Goal: Task Accomplishment & Management: Complete application form

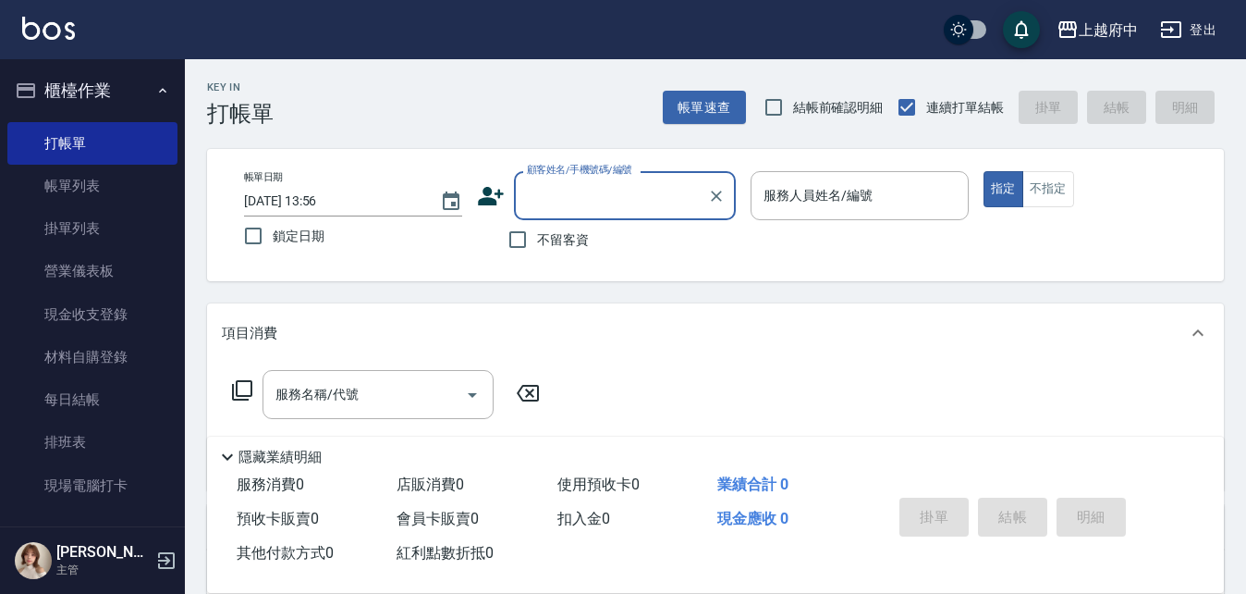
click at [77, 84] on button "櫃檯作業" at bounding box center [92, 91] width 170 height 48
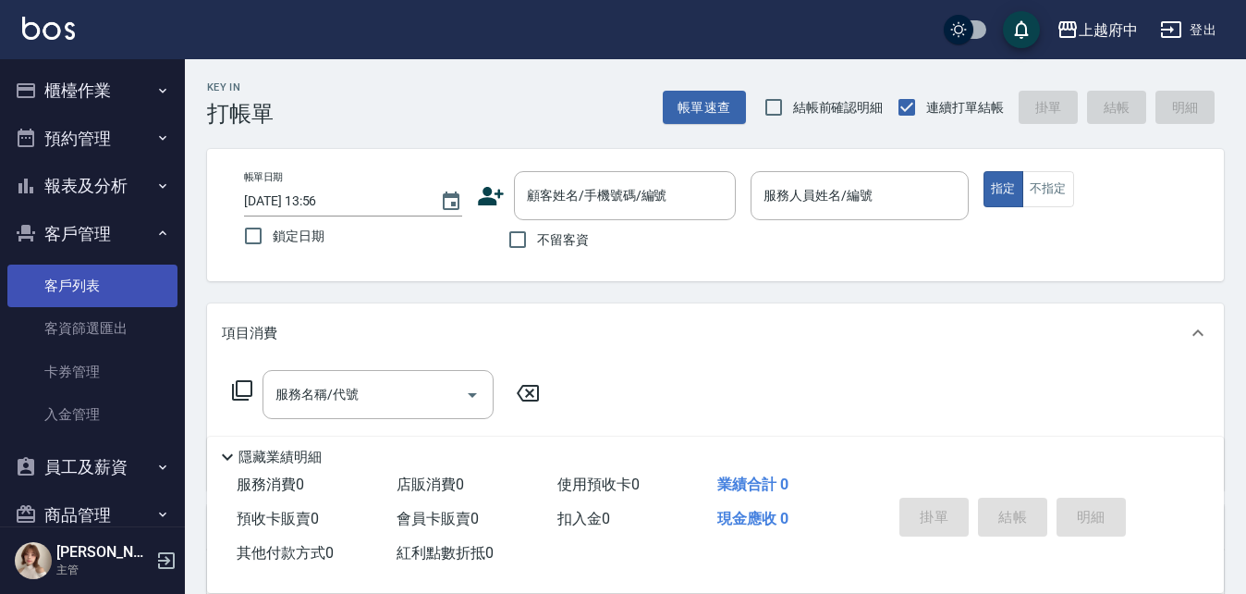
click at [71, 282] on link "客戶列表" at bounding box center [92, 285] width 170 height 43
click at [580, 194] on input "顧客姓名/手機號碼/編號" at bounding box center [611, 195] width 178 height 32
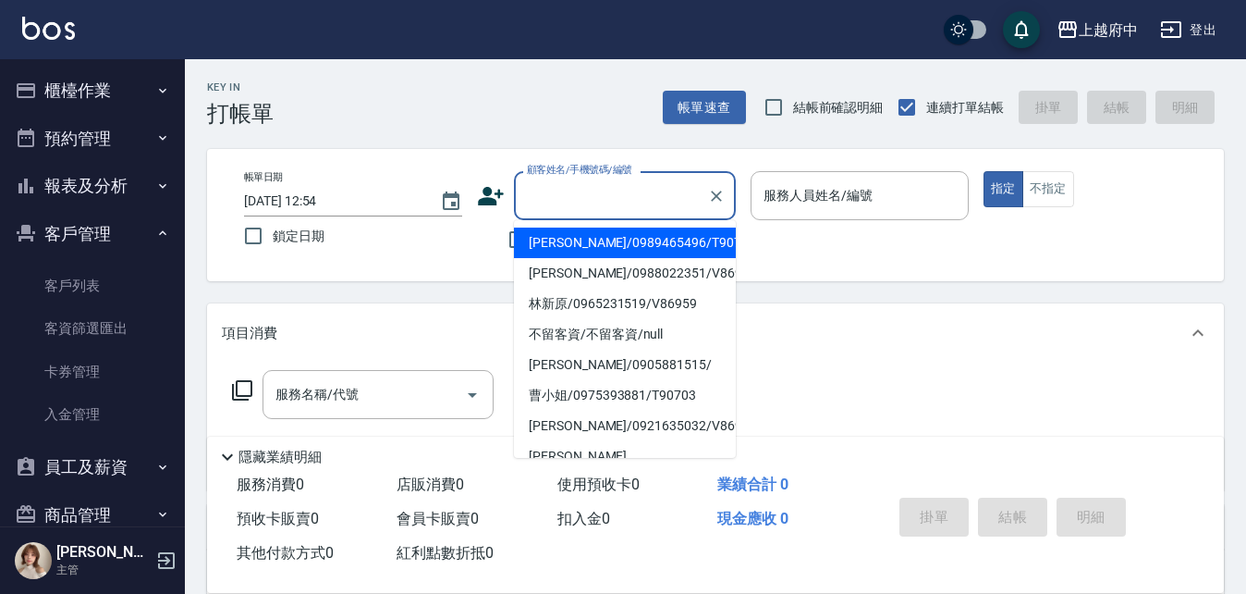
type input "ㄇ"
type input "a"
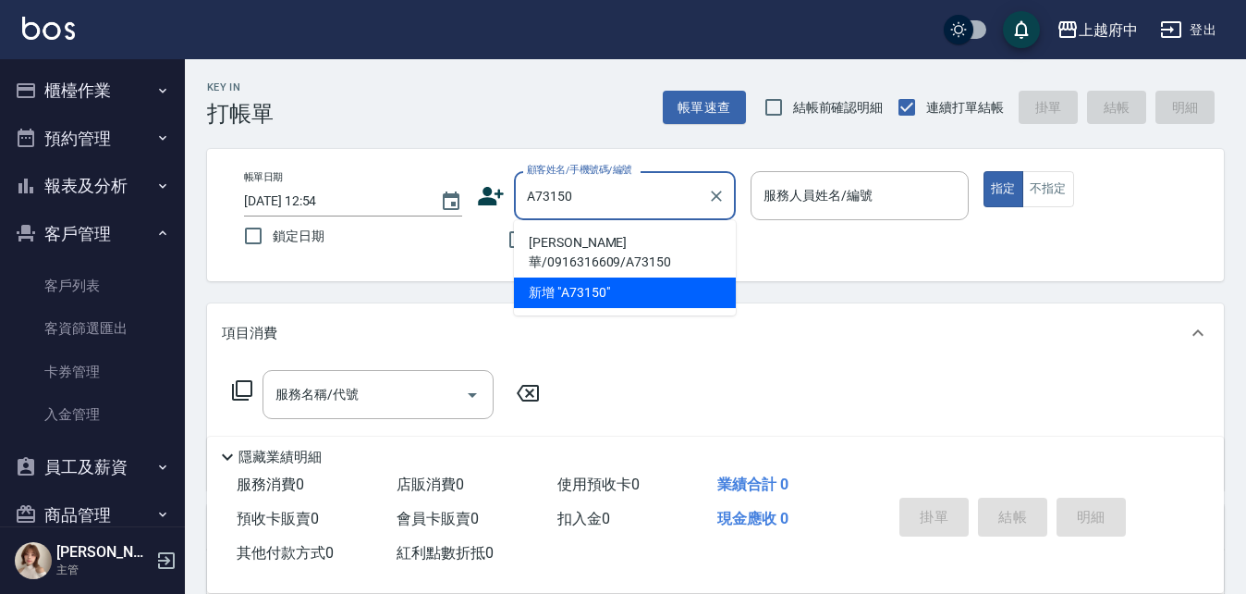
click at [582, 236] on li "[PERSON_NAME]華/0916316609/A73150" at bounding box center [625, 252] width 222 height 50
type input "[PERSON_NAME]華/0916316609/A73150"
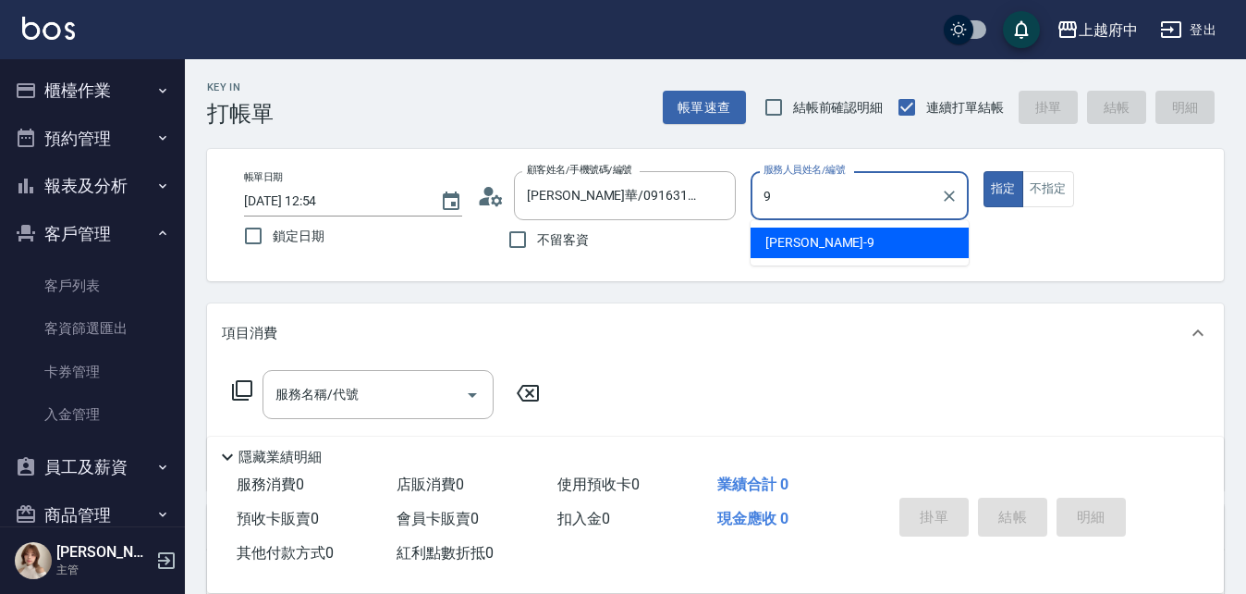
type input "[PERSON_NAME]-9"
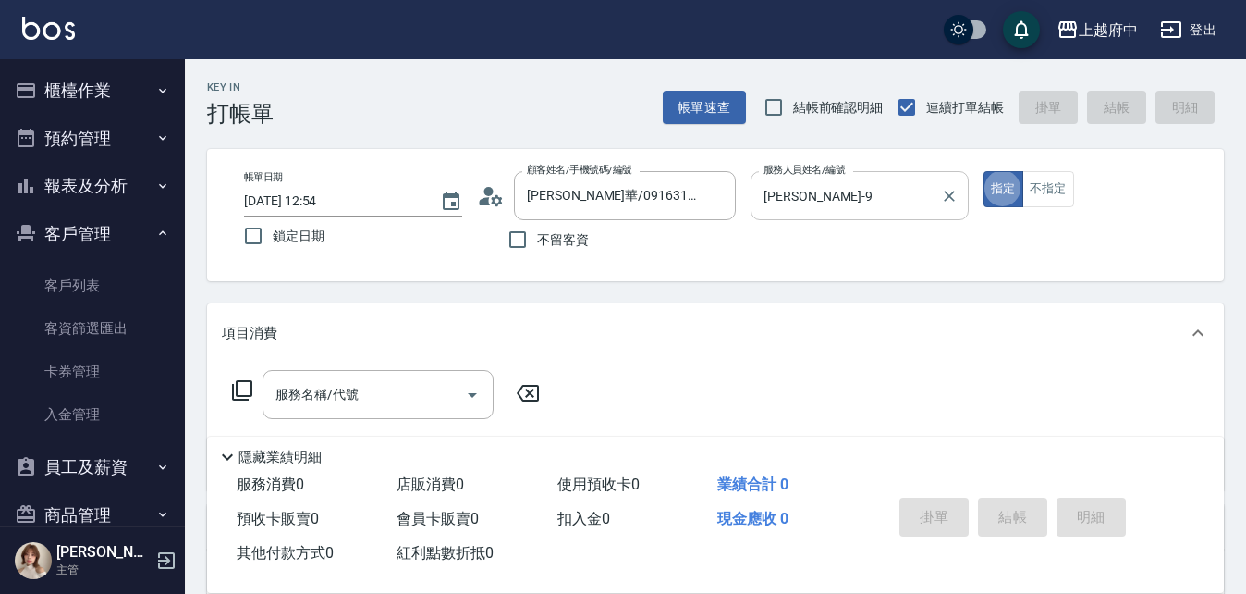
type button "true"
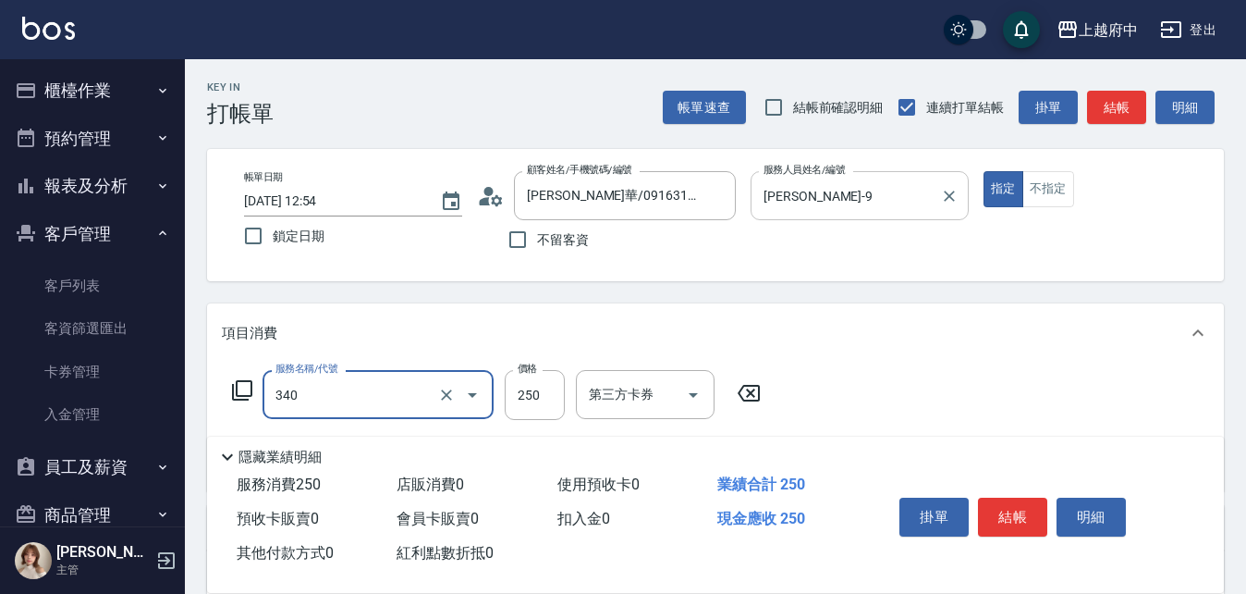
type input "剪髮(340)"
type input "500"
click at [889, 334] on div "項目消費" at bounding box center [704, 333] width 965 height 19
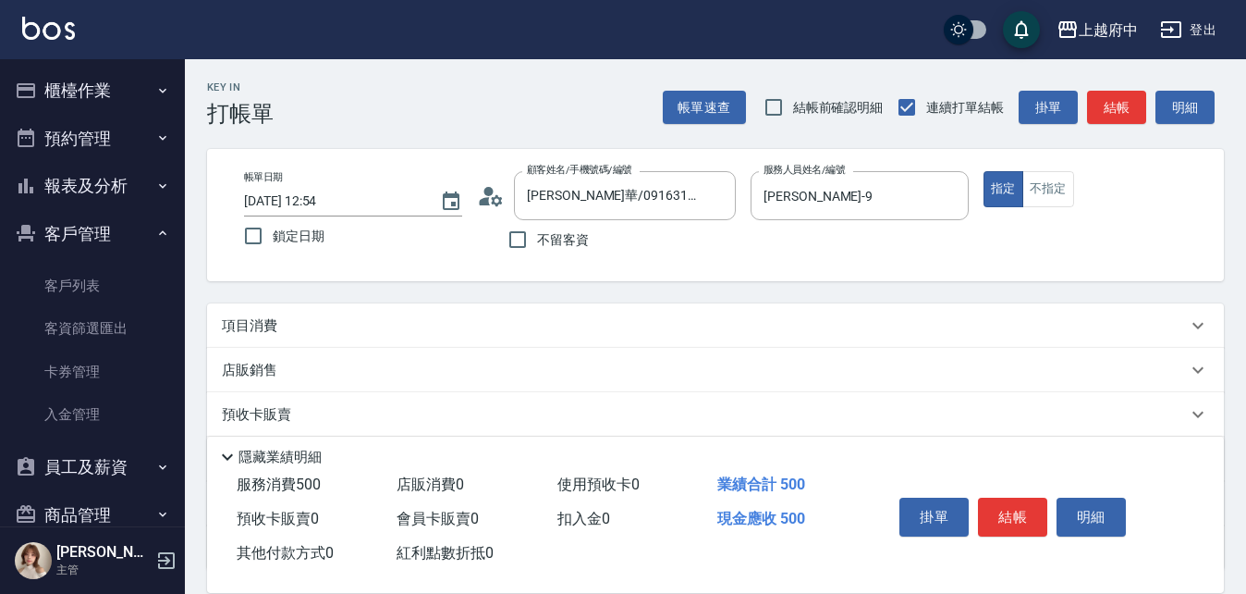
click at [878, 339] on div "項目消費" at bounding box center [715, 325] width 1017 height 44
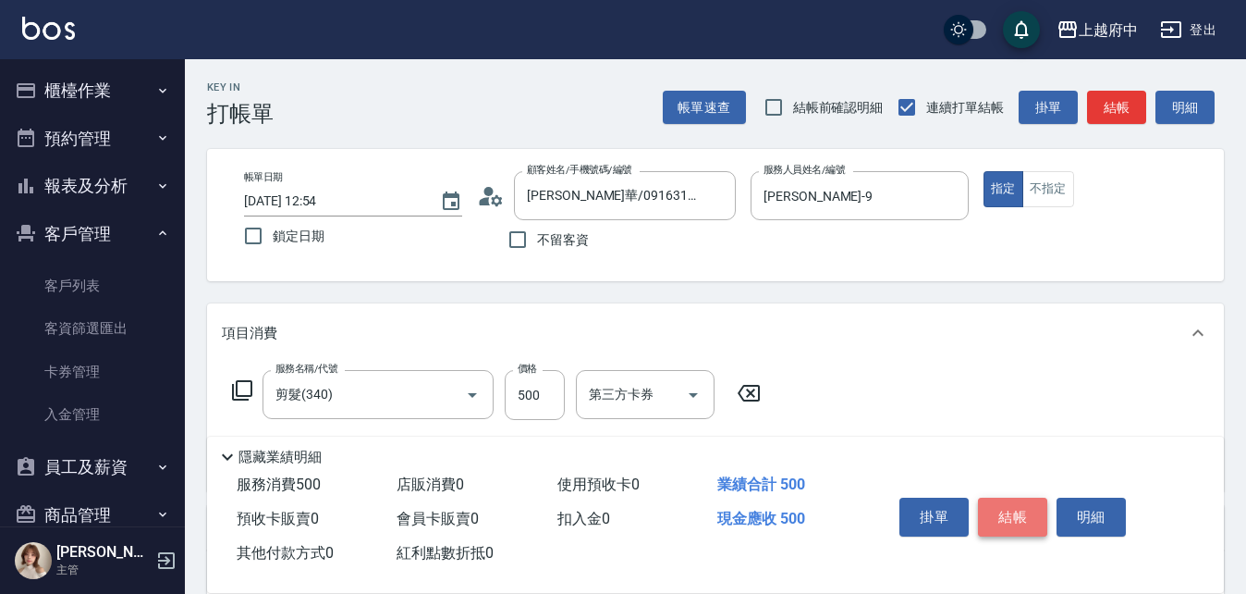
click at [1013, 510] on button "結帳" at bounding box center [1012, 516] width 69 height 39
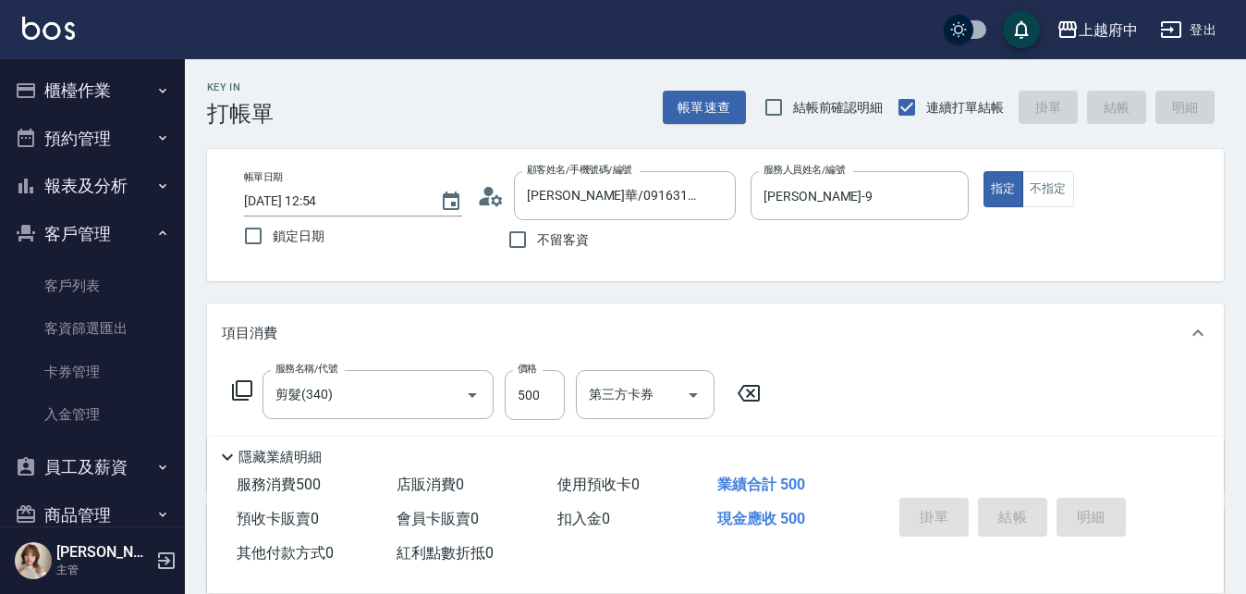
type input "[DATE] 14:40"
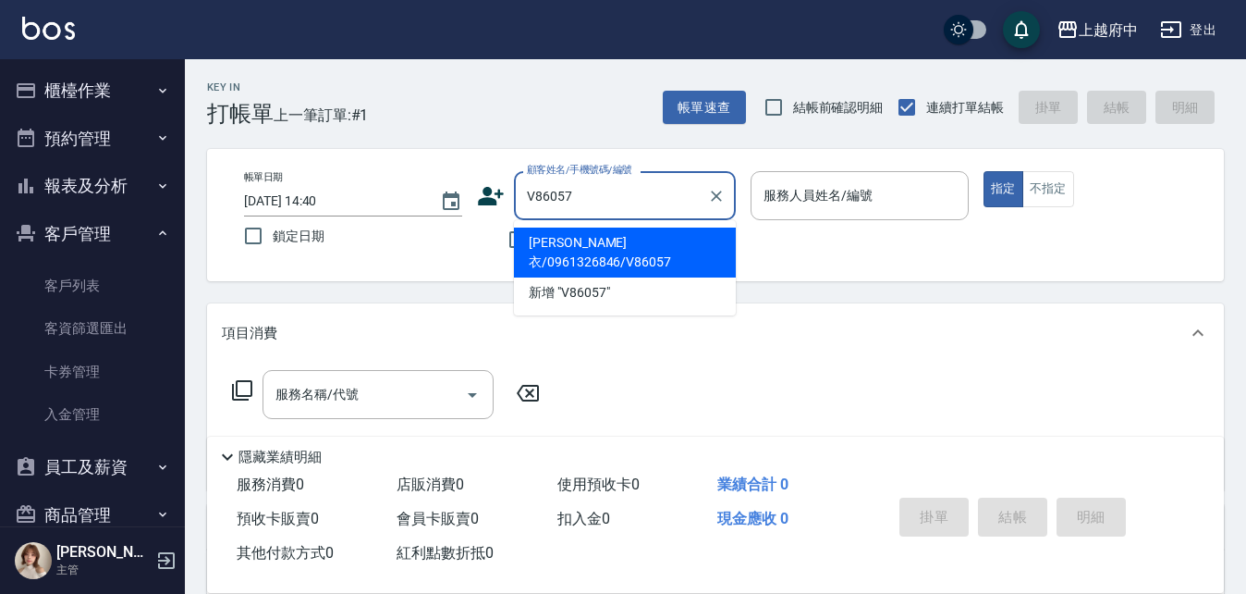
click at [559, 244] on li "[PERSON_NAME]衣/0961326846/V86057" at bounding box center [625, 252] width 222 height 50
type input "[PERSON_NAME]衣/0961326846/V86057"
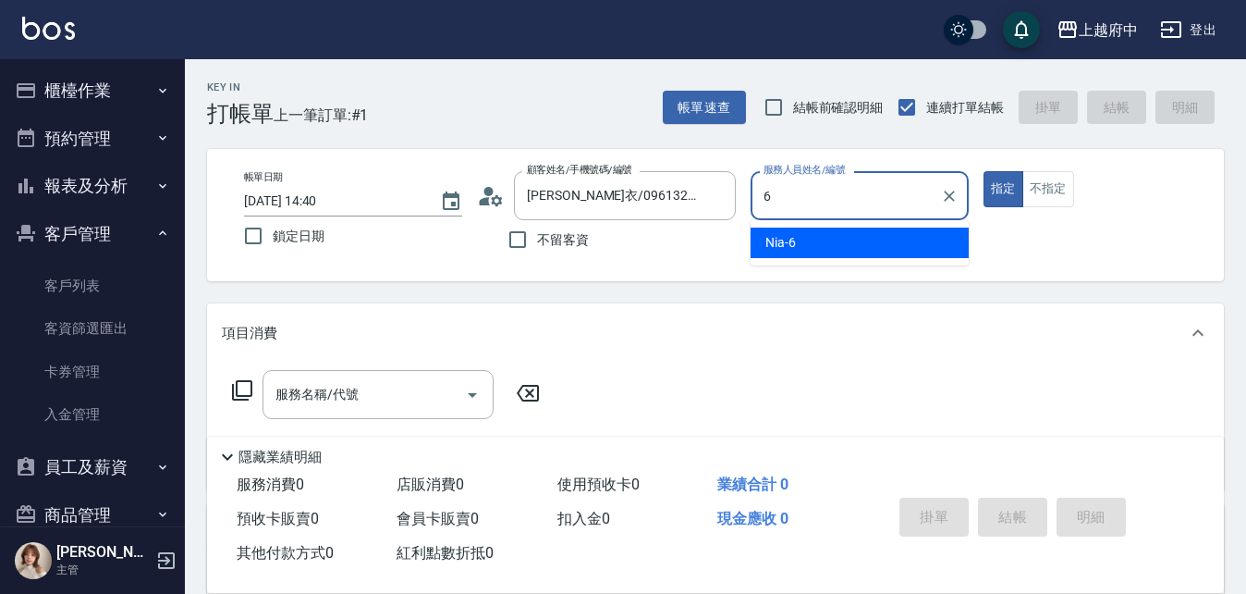
type input "Nia-6"
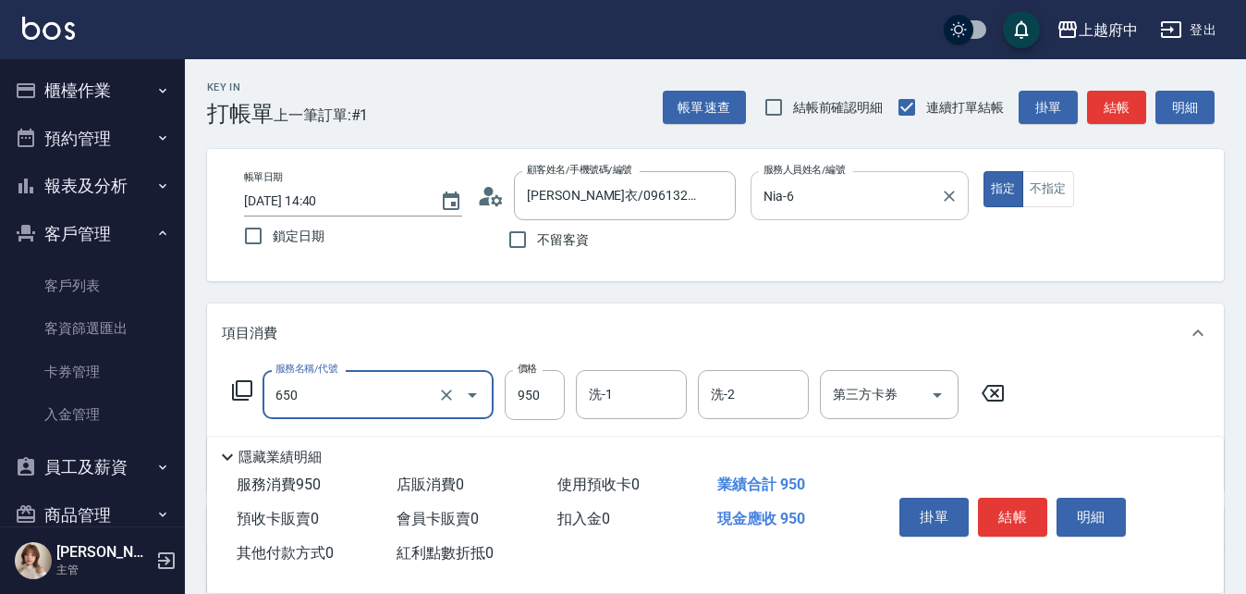
type input "SPA精油洗髮(650)"
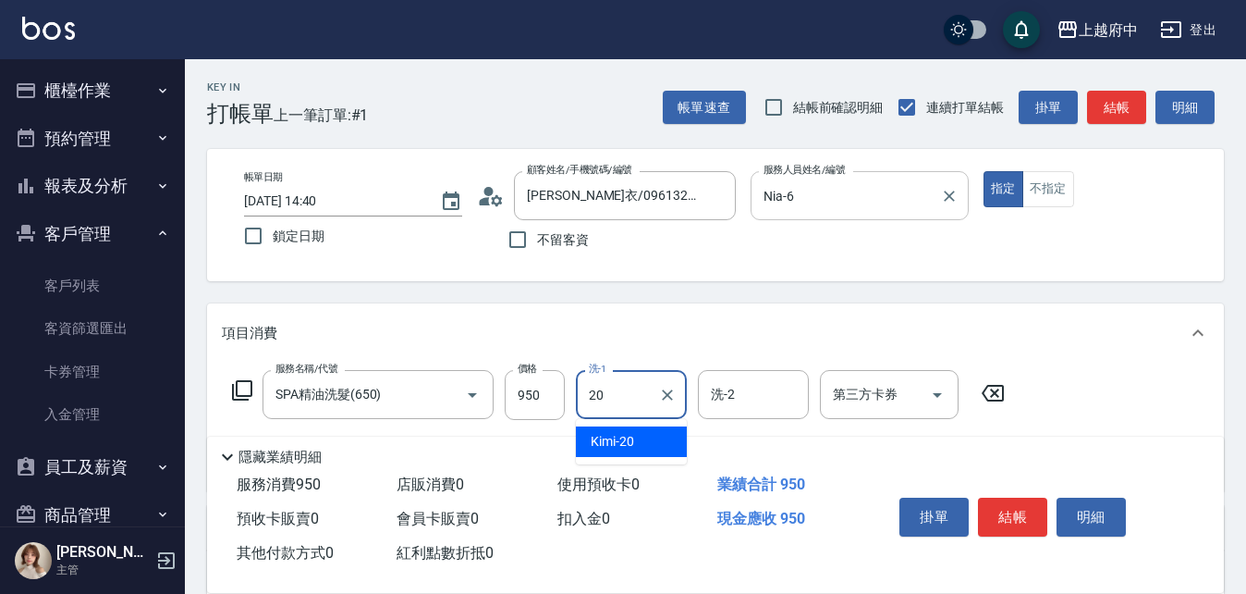
type input "Kimi-20"
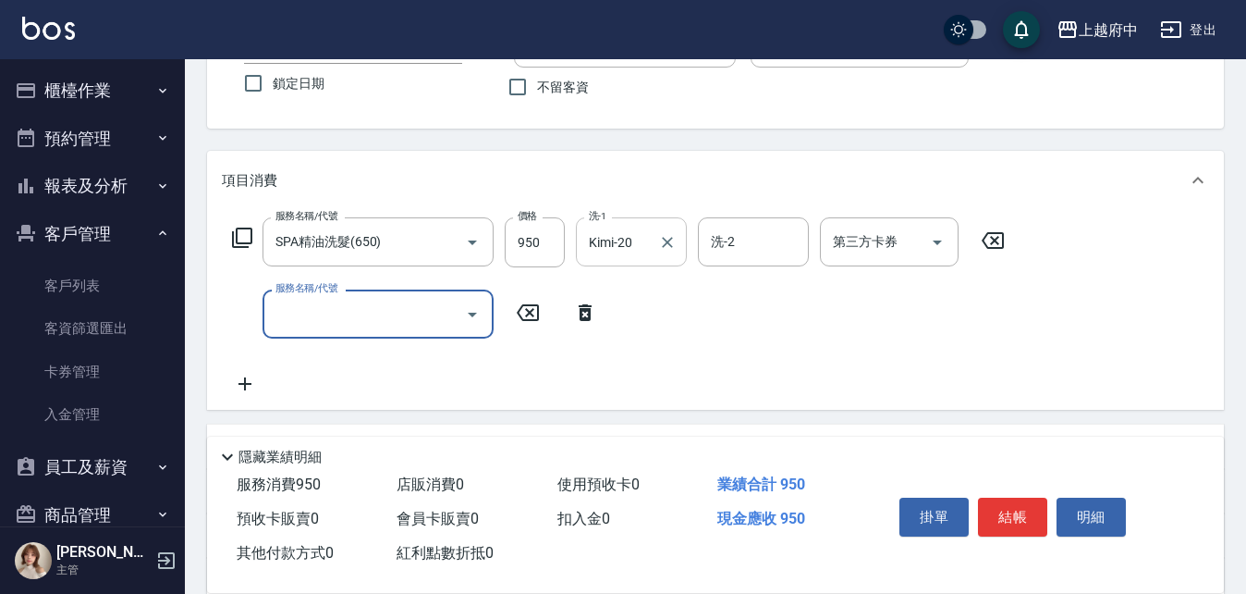
scroll to position [185, 0]
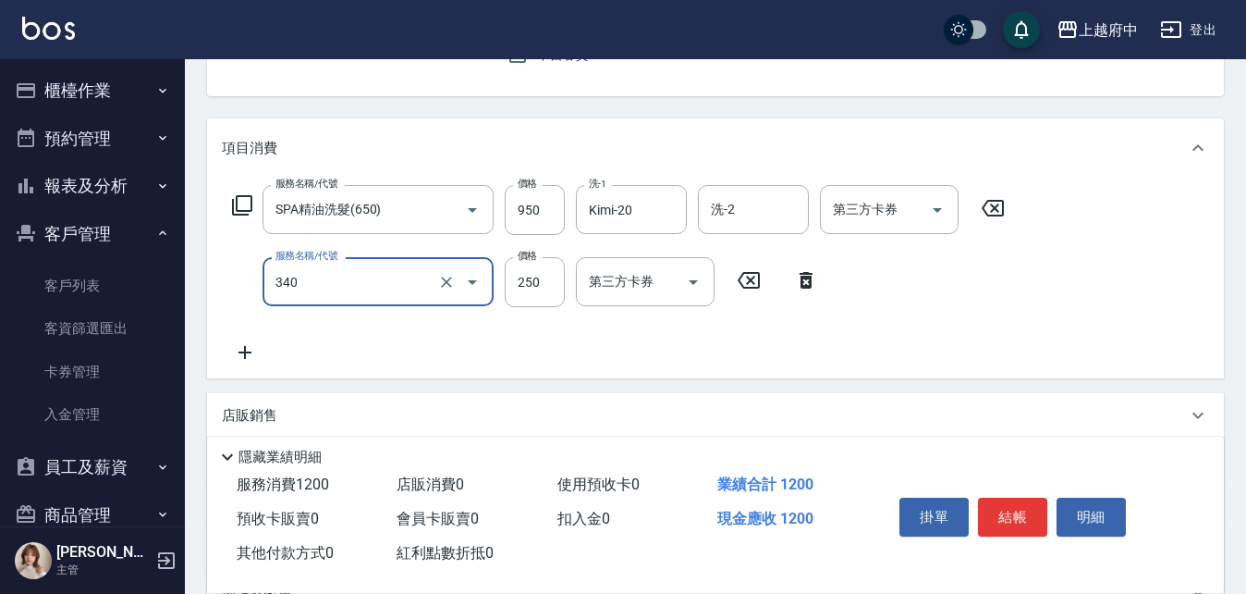
type input "剪髮(340)"
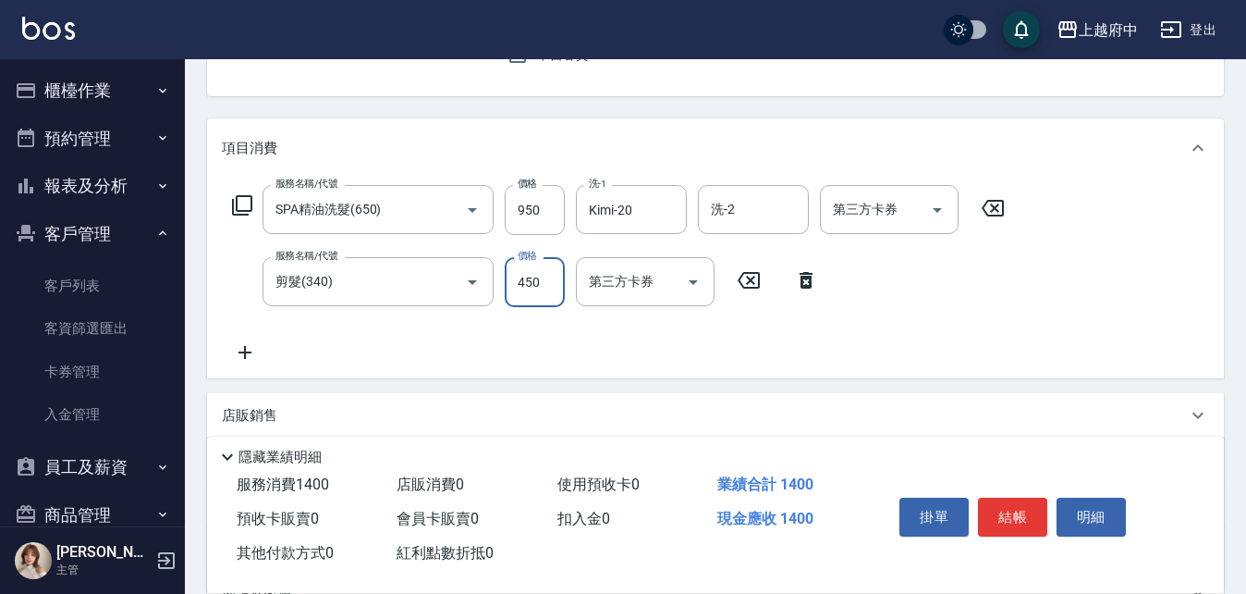
type input "450"
click at [722, 340] on div "服務名稱/代號 SPA精油洗髮(650) 服務名稱/代號 價格 950 價格 洗-1 Kimi-20 洗-1 洗-2 洗-2 第三方卡券 第三方卡券 服務名稱…" at bounding box center [619, 274] width 794 height 178
click at [1010, 509] on button "結帳" at bounding box center [1012, 516] width 69 height 39
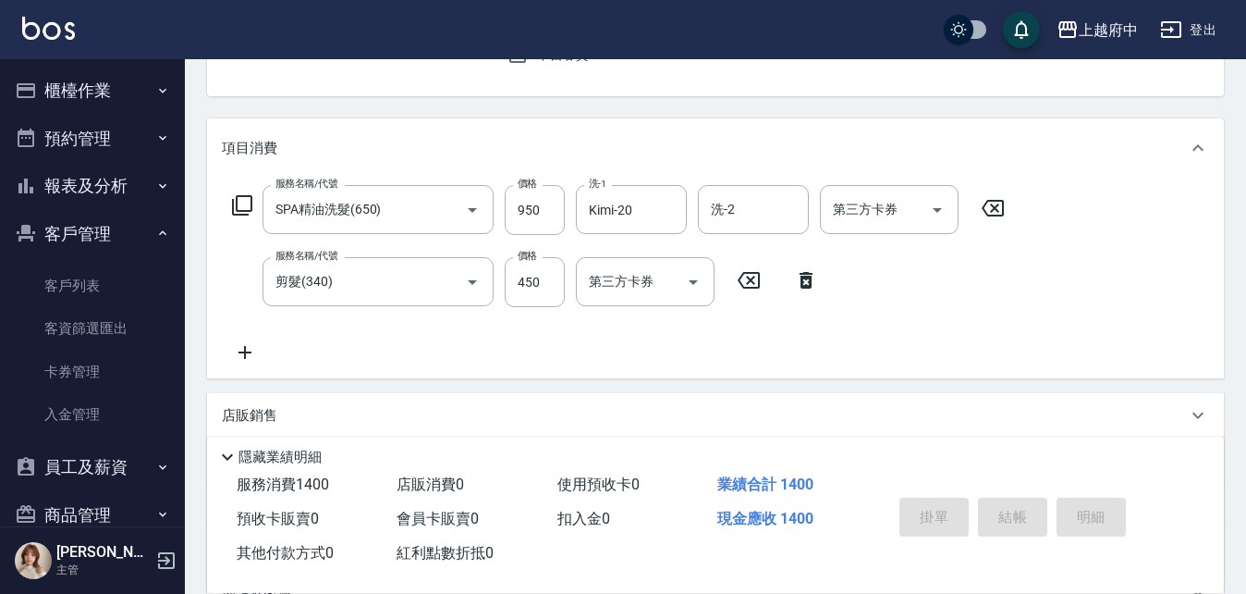
type input "[DATE] 14:41"
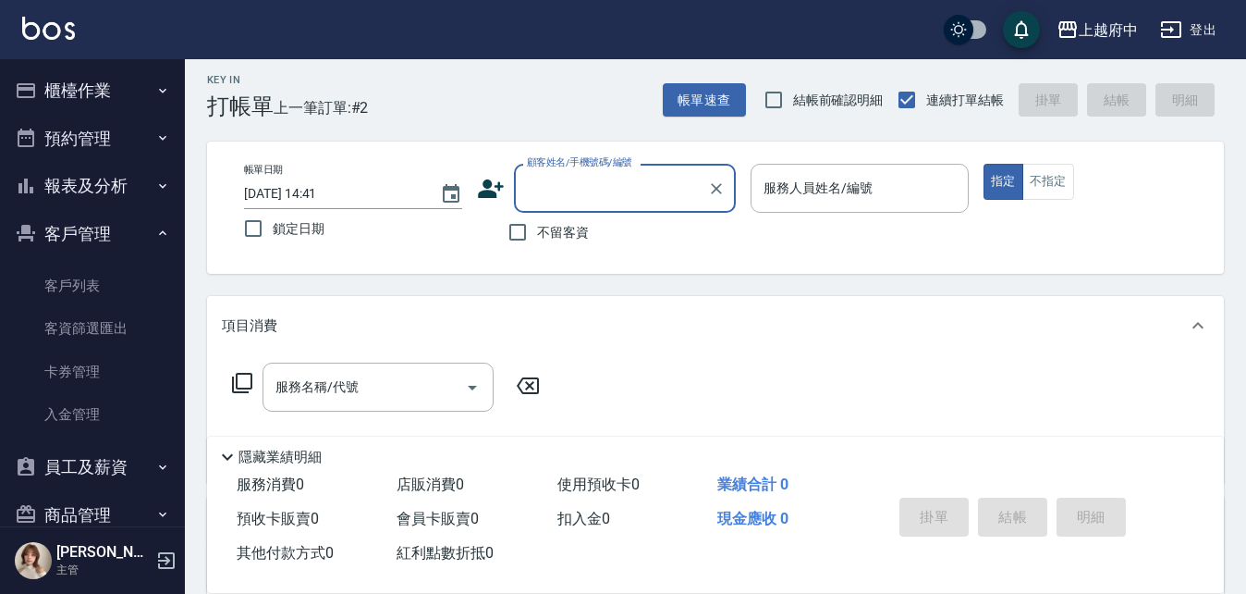
scroll to position [0, 0]
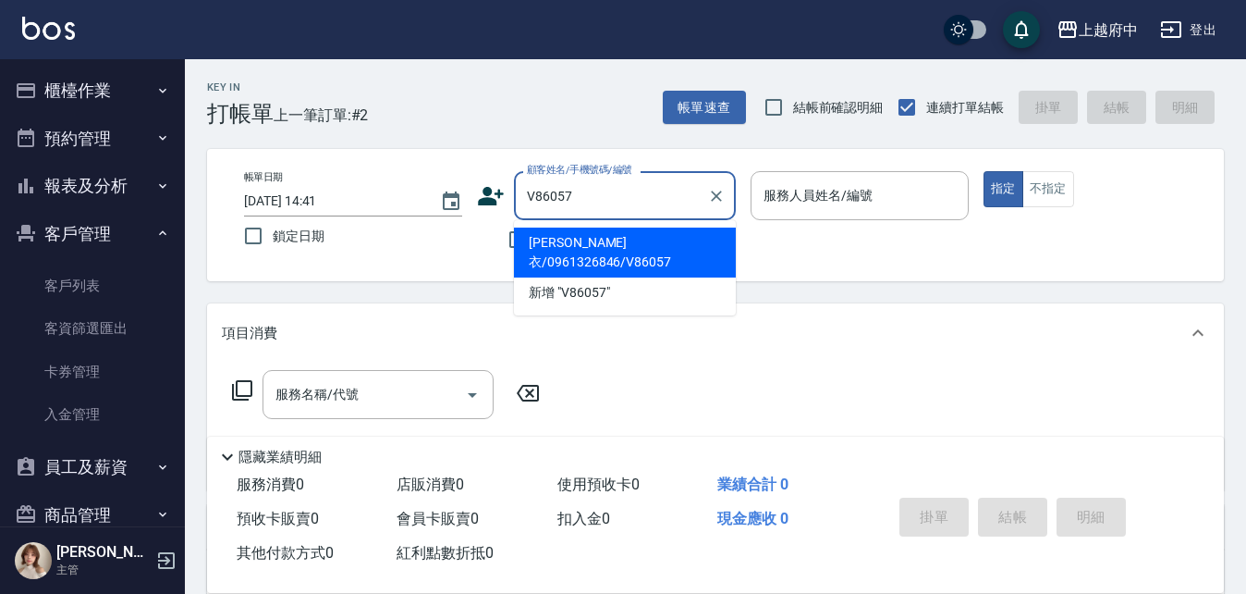
click at [640, 236] on li "[PERSON_NAME]衣/0961326846/V86057" at bounding box center [625, 252] width 222 height 50
type input "[PERSON_NAME]衣/0961326846/V86057"
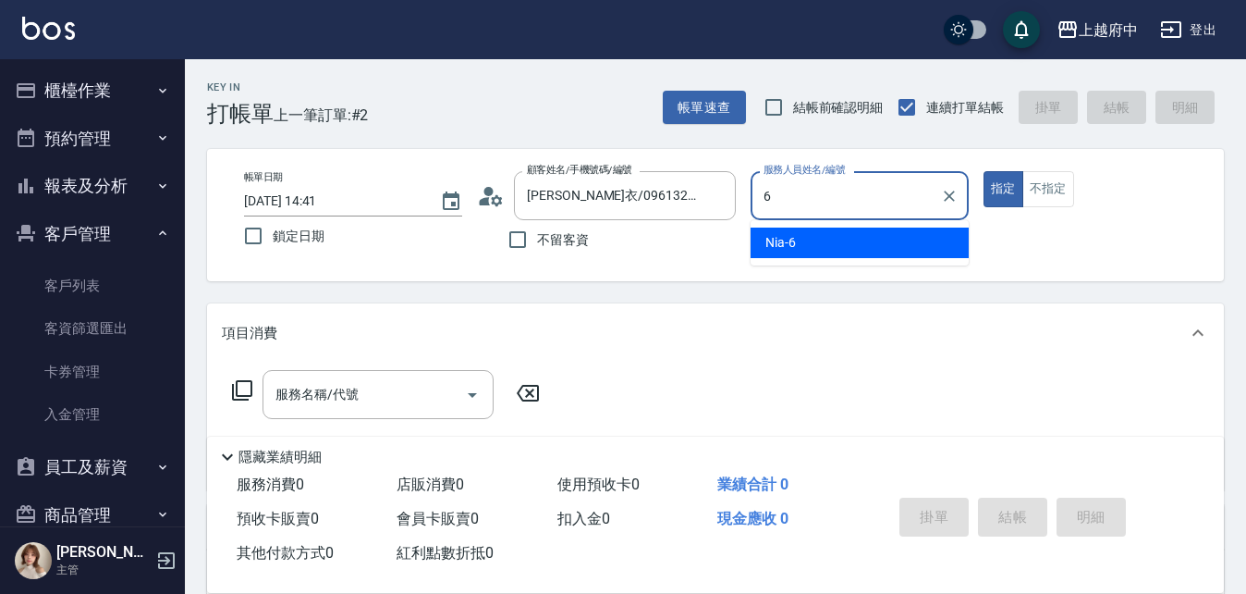
type input "Nia-6"
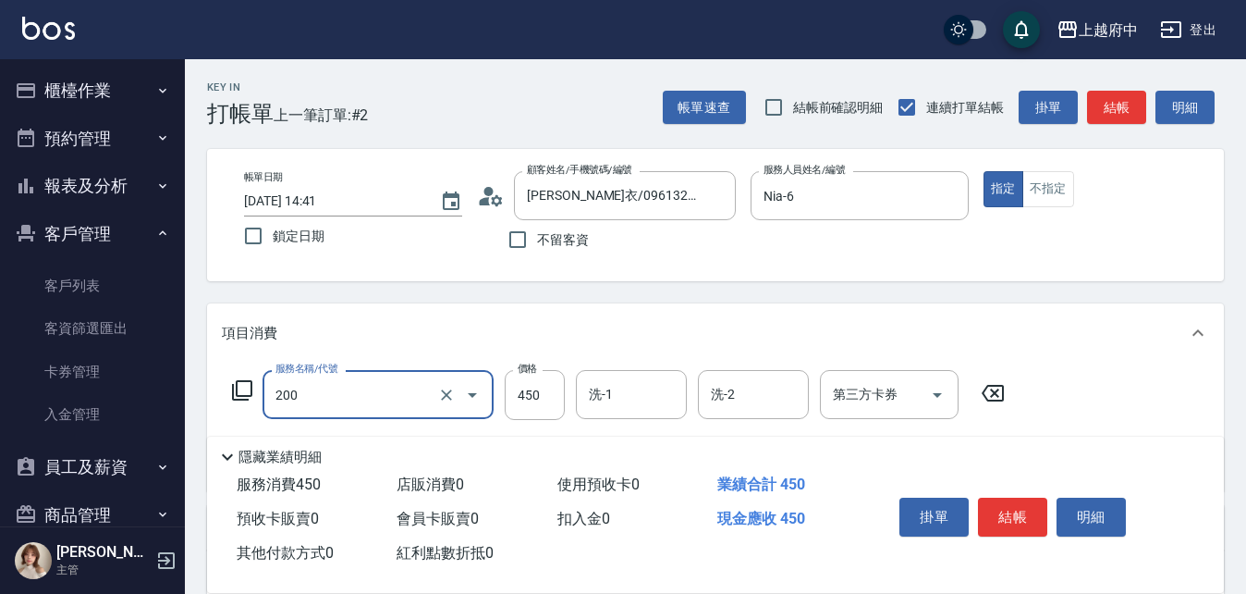
type input "有機洗髮(200)"
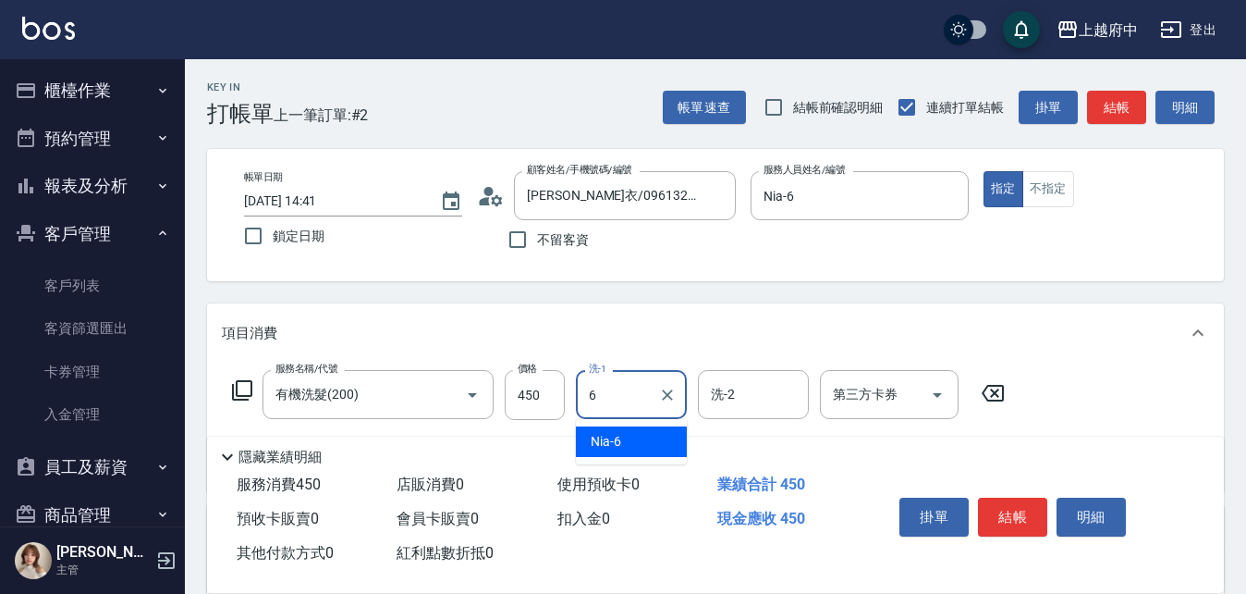
type input "Nia-6"
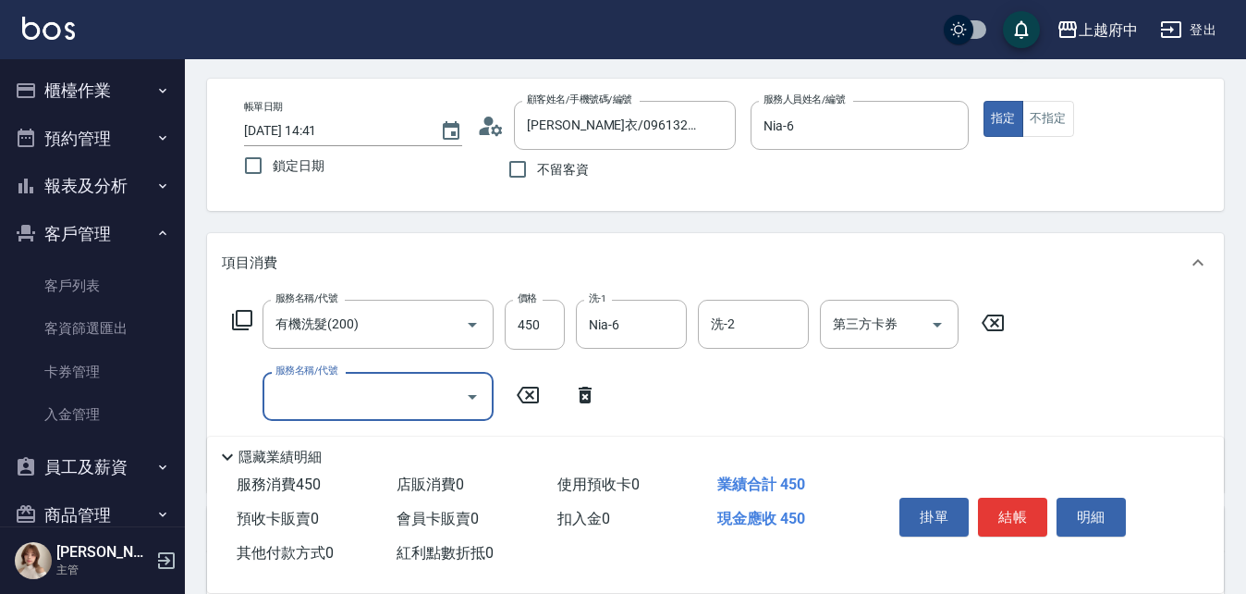
scroll to position [185, 0]
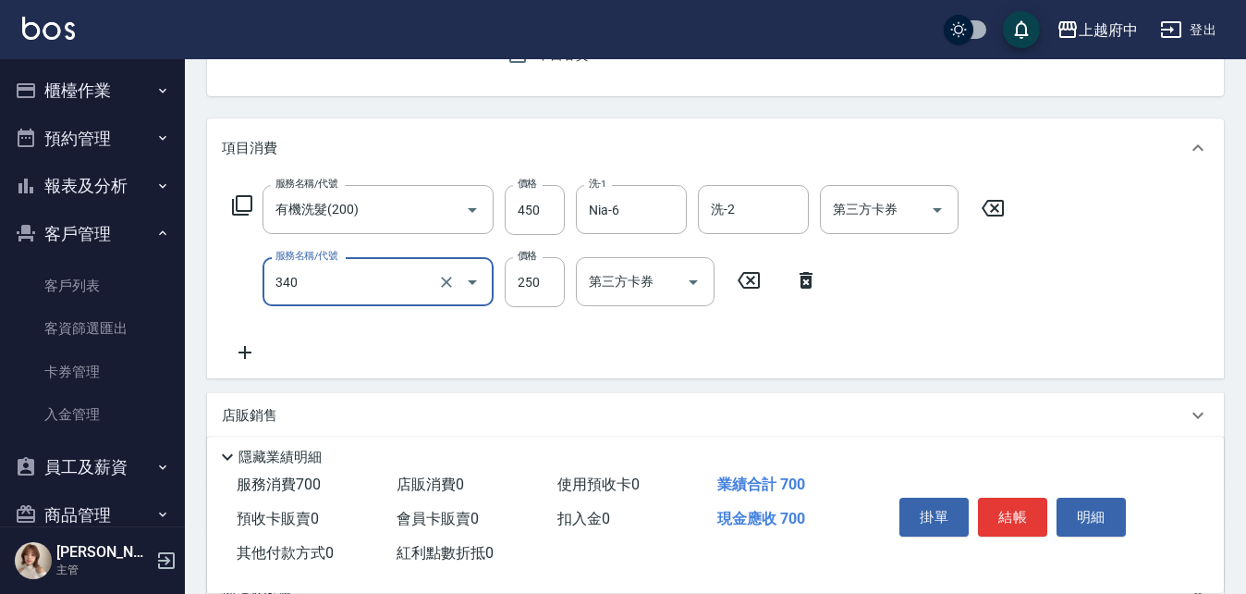
type input "剪髮(340)"
click at [878, 307] on div "服務名稱/代號 有機洗髮(200) 服務名稱/代號 價格 450 價格 洗-1 Nia-6 洗-1 洗-2 洗-2 第三方卡券 第三方卡券 服務名稱/代號 剪…" at bounding box center [619, 274] width 794 height 178
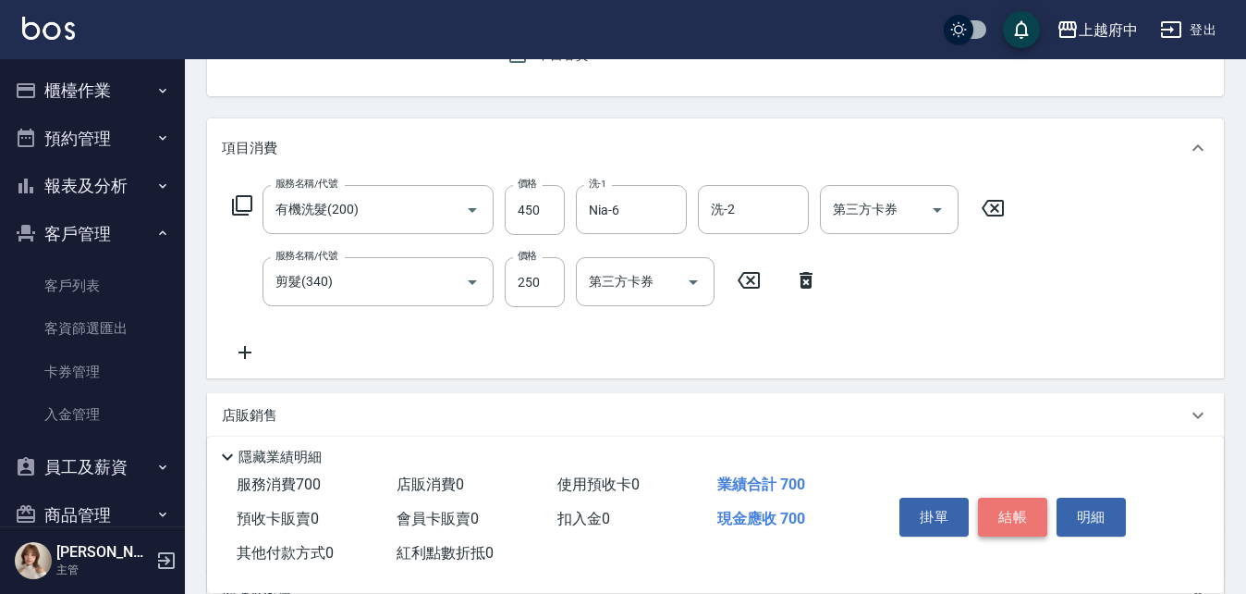
click at [1010, 510] on button "結帳" at bounding box center [1012, 516] width 69 height 39
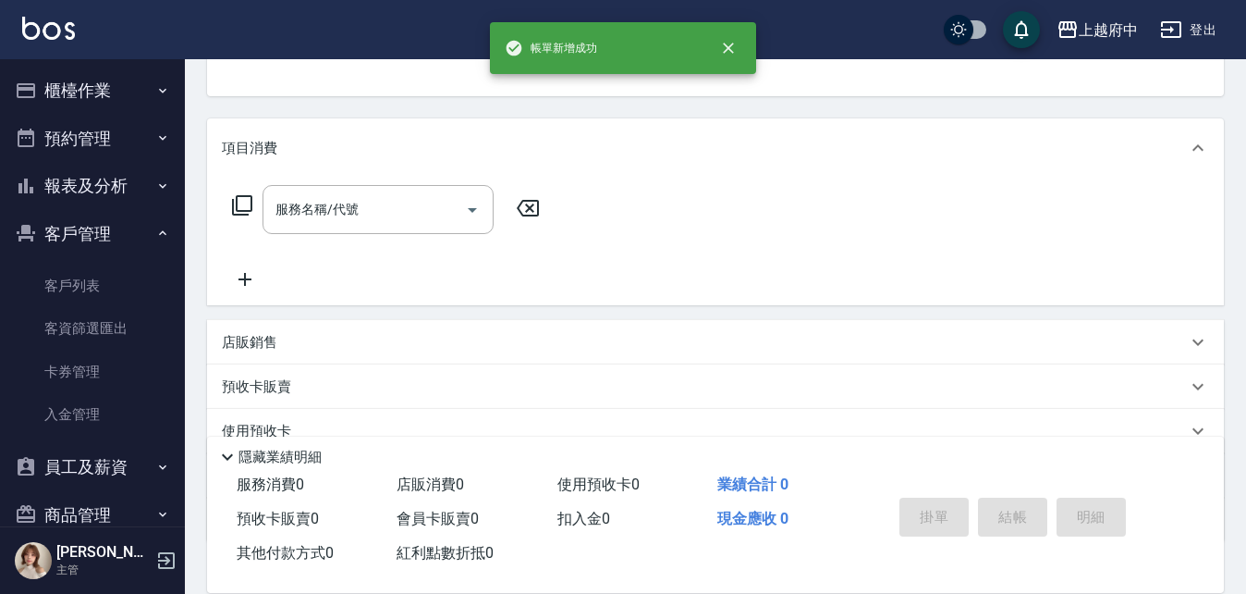
scroll to position [179, 0]
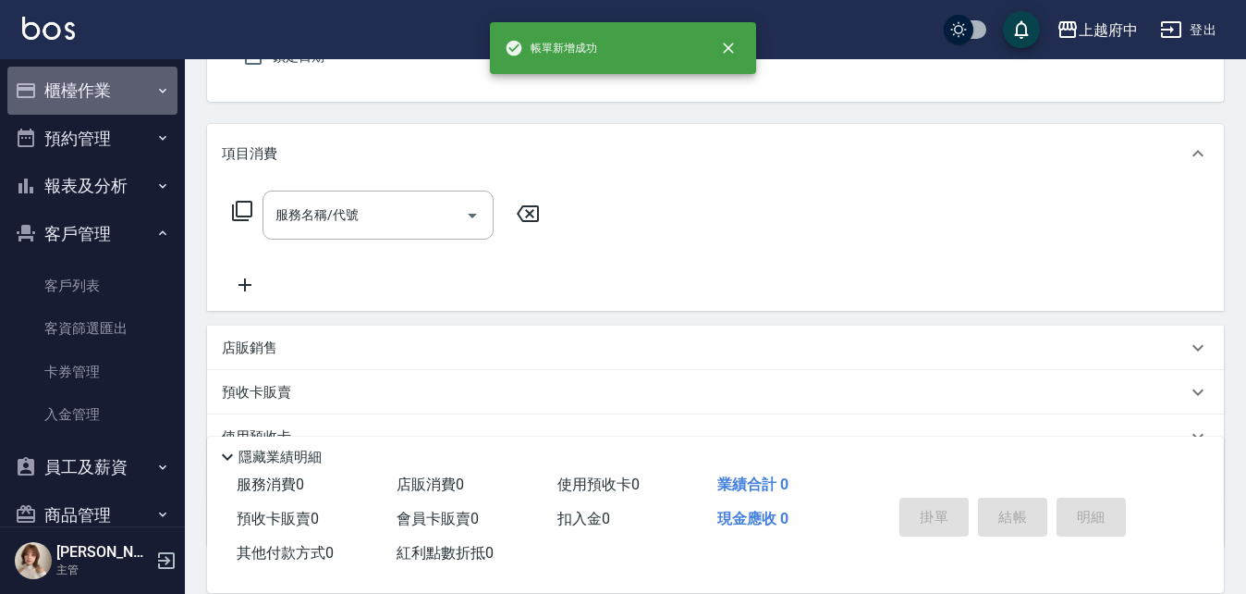
click at [101, 87] on button "櫃檯作業" at bounding box center [92, 91] width 170 height 48
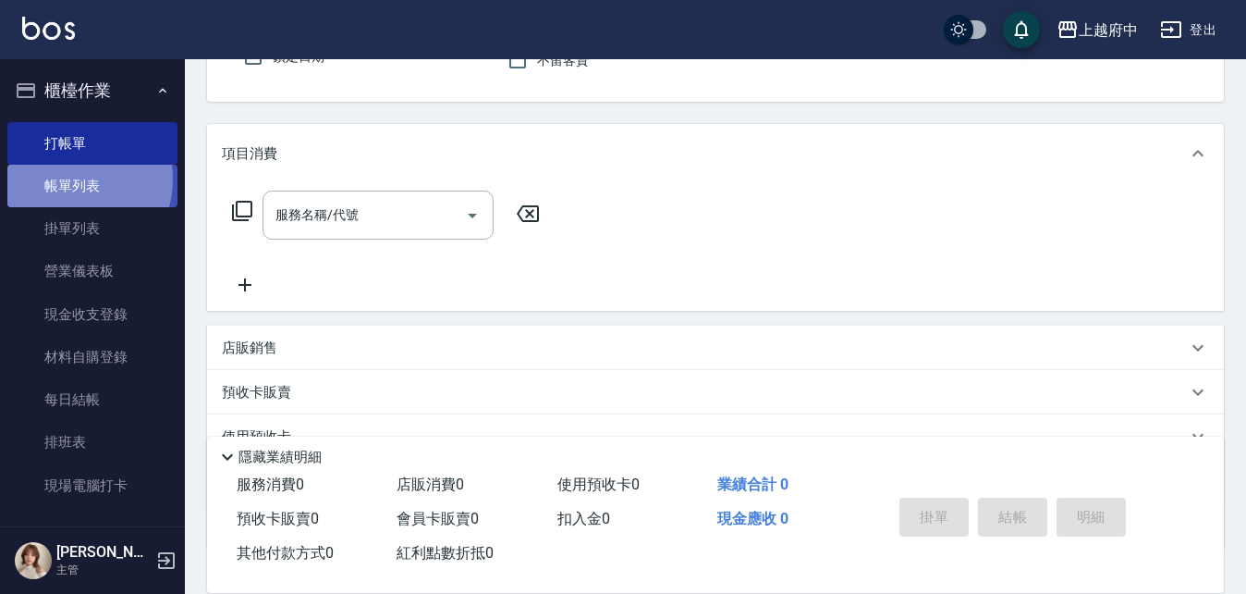
click at [69, 179] on link "帳單列表" at bounding box center [92, 186] width 170 height 43
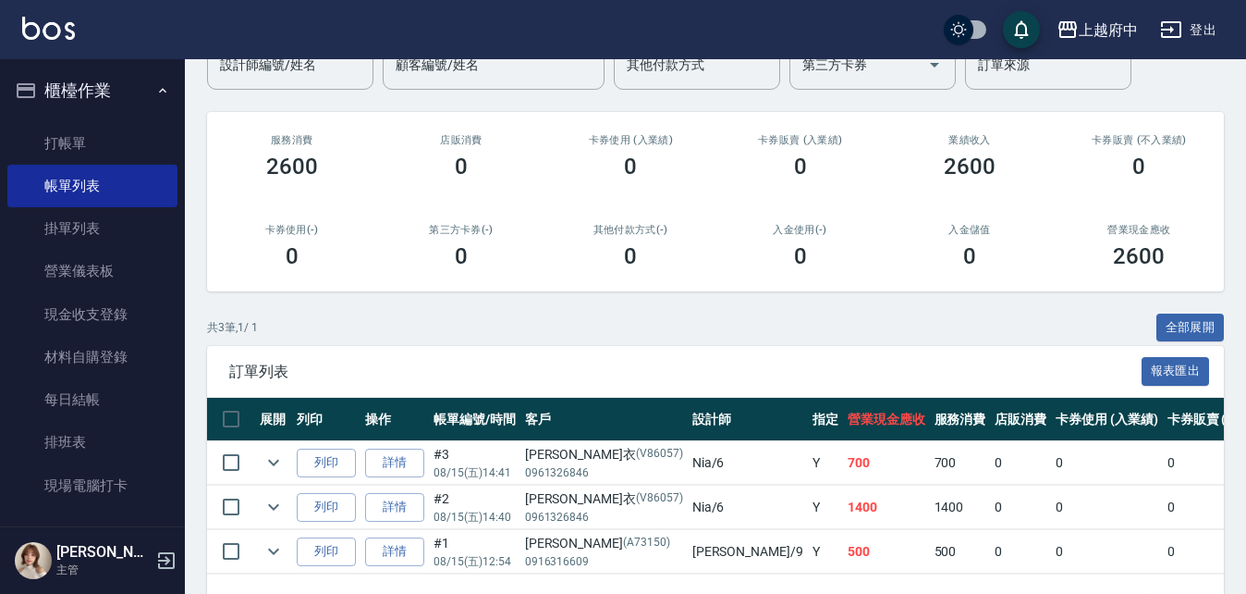
scroll to position [240, 0]
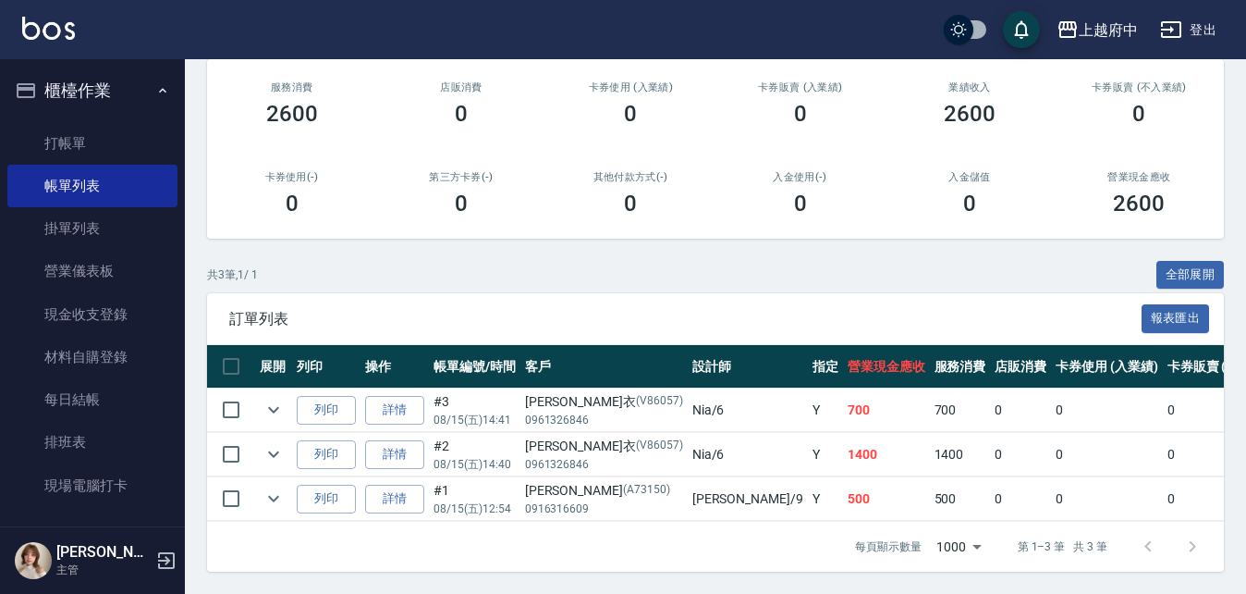
drag, startPoint x: 338, startPoint y: 420, endPoint x: 309, endPoint y: 422, distance: 29.6
click at [316, 433] on td "列印" at bounding box center [326, 454] width 68 height 43
click at [272, 443] on icon "expand row" at bounding box center [274, 454] width 22 height 22
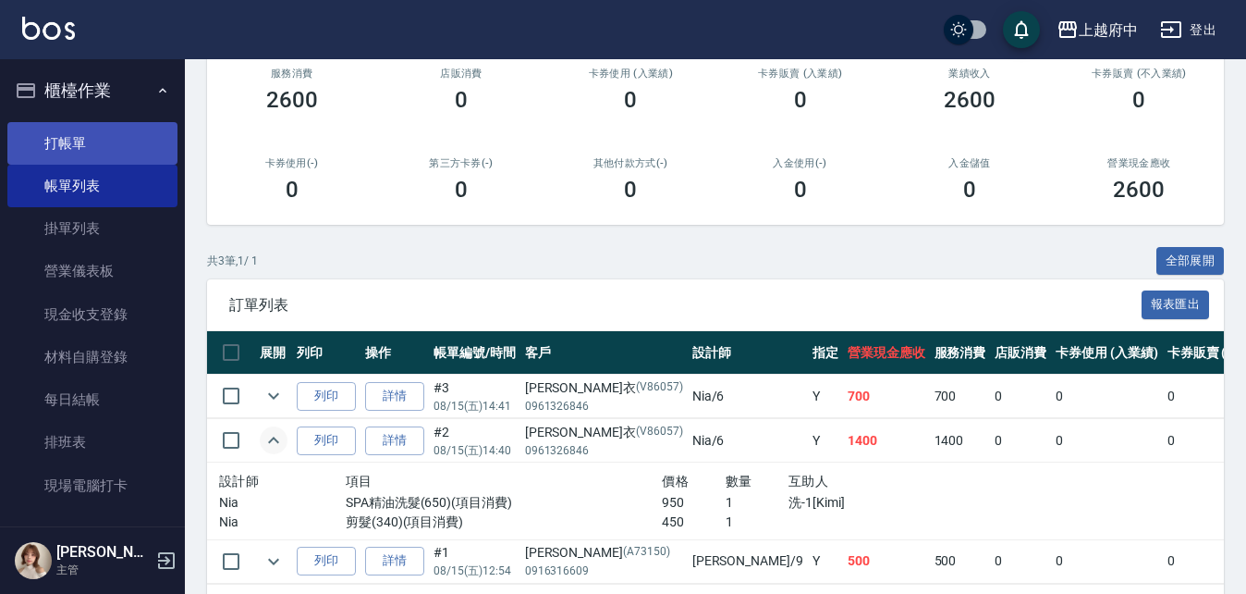
click at [74, 139] on link "打帳單" at bounding box center [92, 143] width 170 height 43
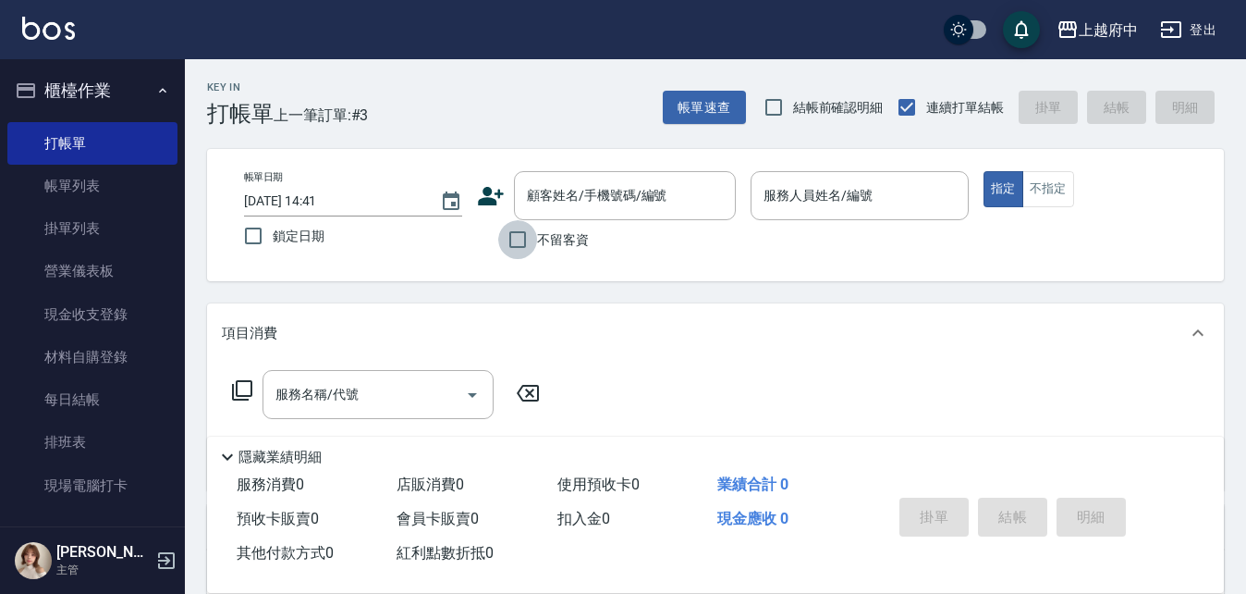
click at [508, 241] on input "不留客資" at bounding box center [517, 239] width 39 height 39
checkbox input "true"
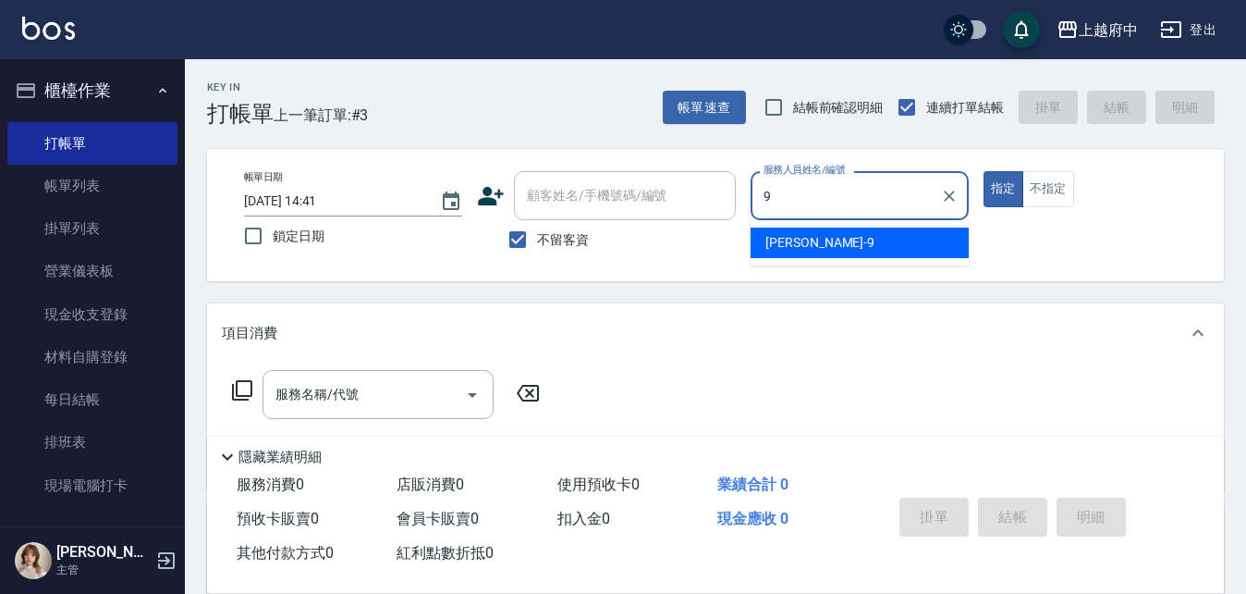
type input "[PERSON_NAME]-9"
type button "true"
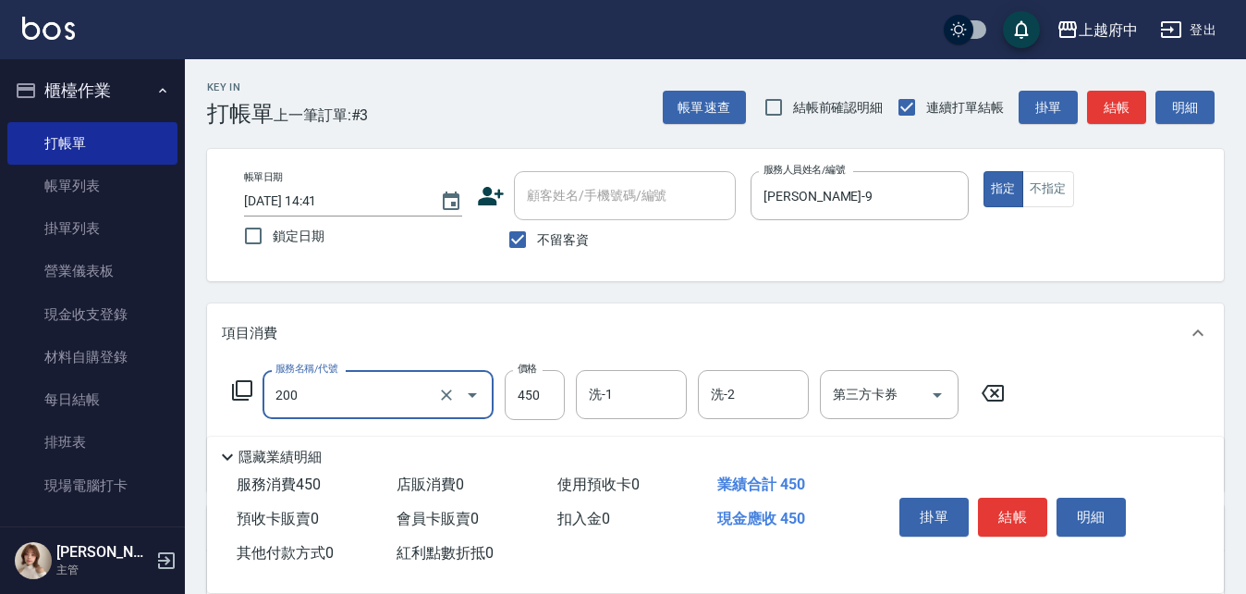
type input "有機洗髮(200)"
type input "400"
click at [1046, 363] on div "服務名稱/代號 有機洗髮(200) 服務名稱/代號 價格 400 價格 洗-1 洗-1 洗-2 洗-2 第三方卡券 第三方卡券" at bounding box center [715, 426] width 1017 height 129
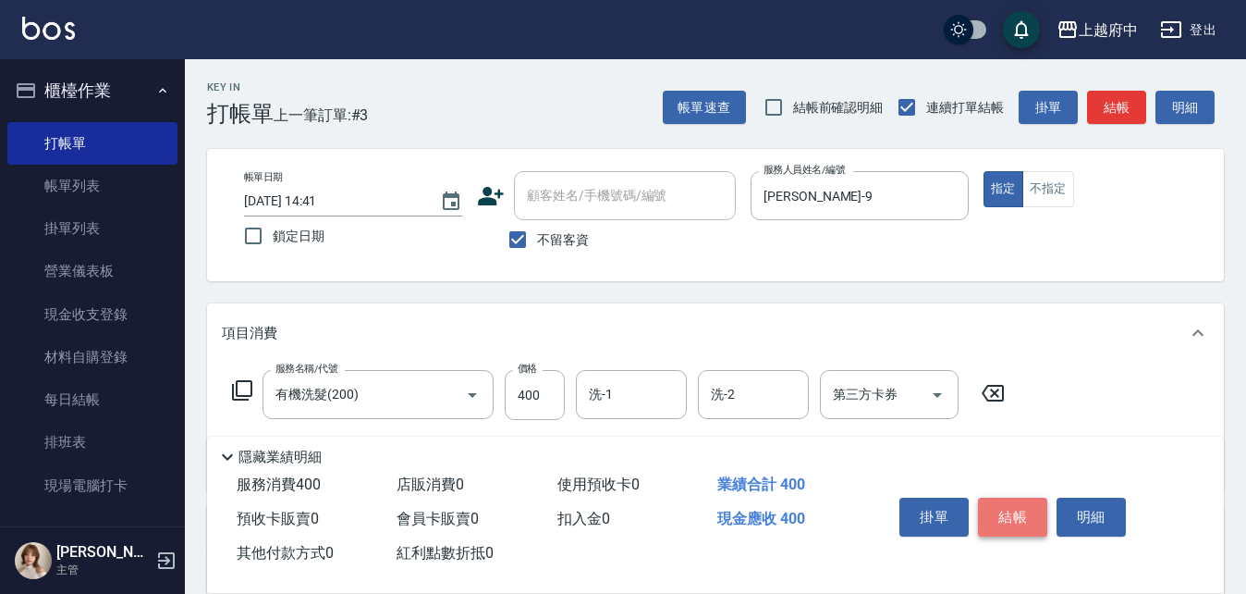
click at [1016, 514] on button "結帳" at bounding box center [1012, 516] width 69 height 39
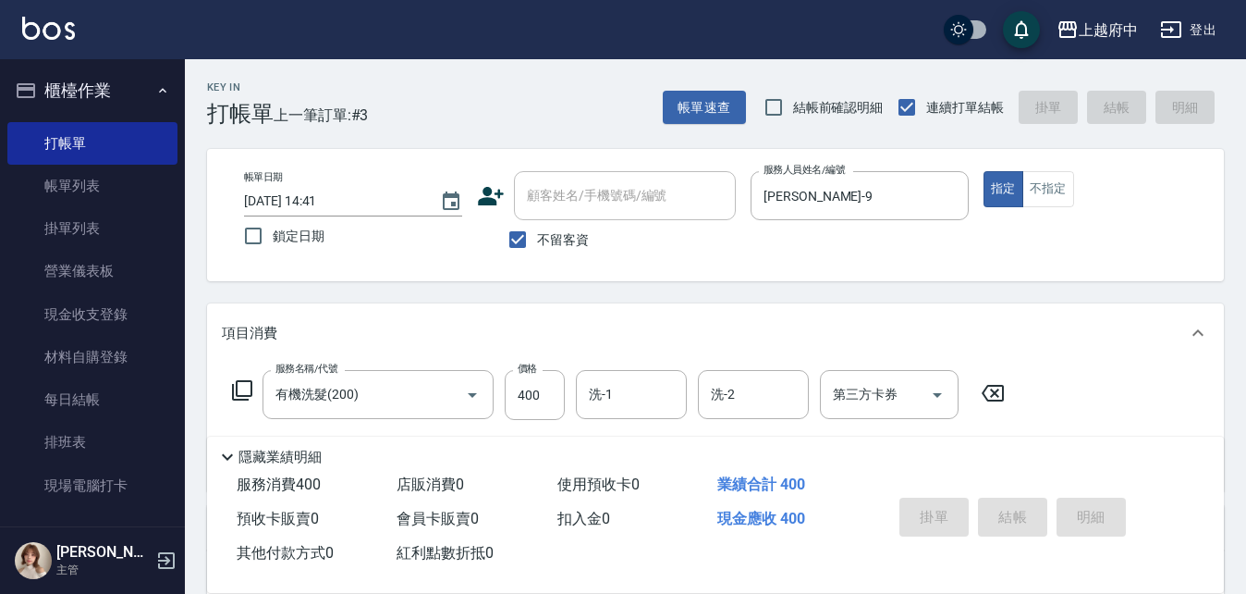
type input "[DATE] 14:42"
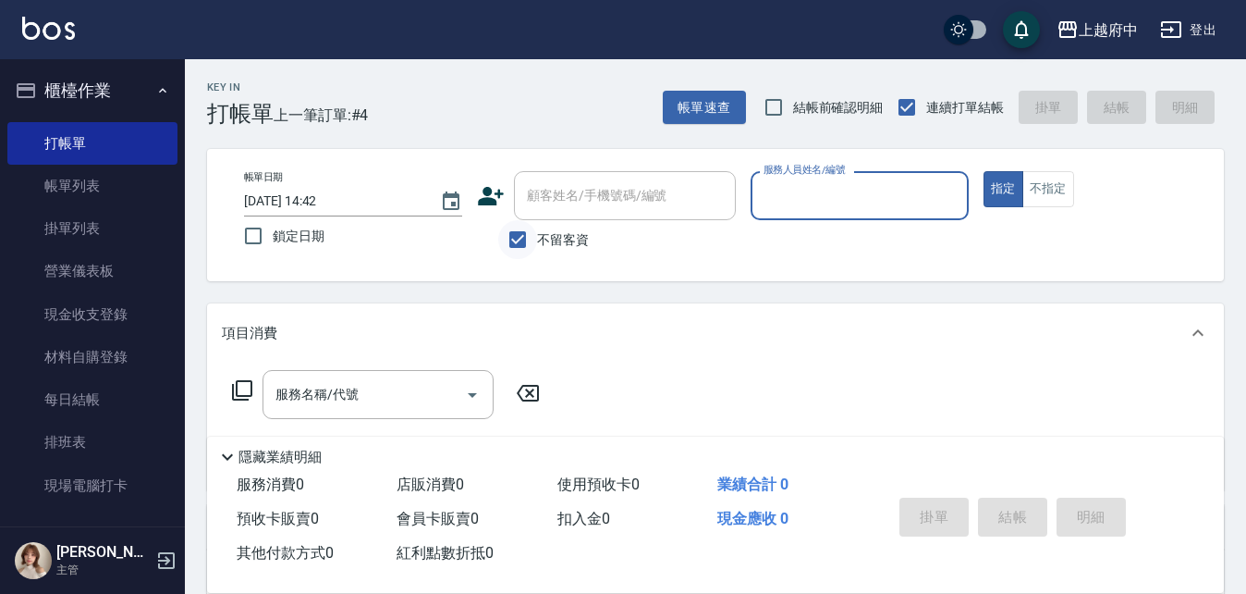
click at [514, 237] on input "不留客資" at bounding box center [517, 239] width 39 height 39
checkbox input "false"
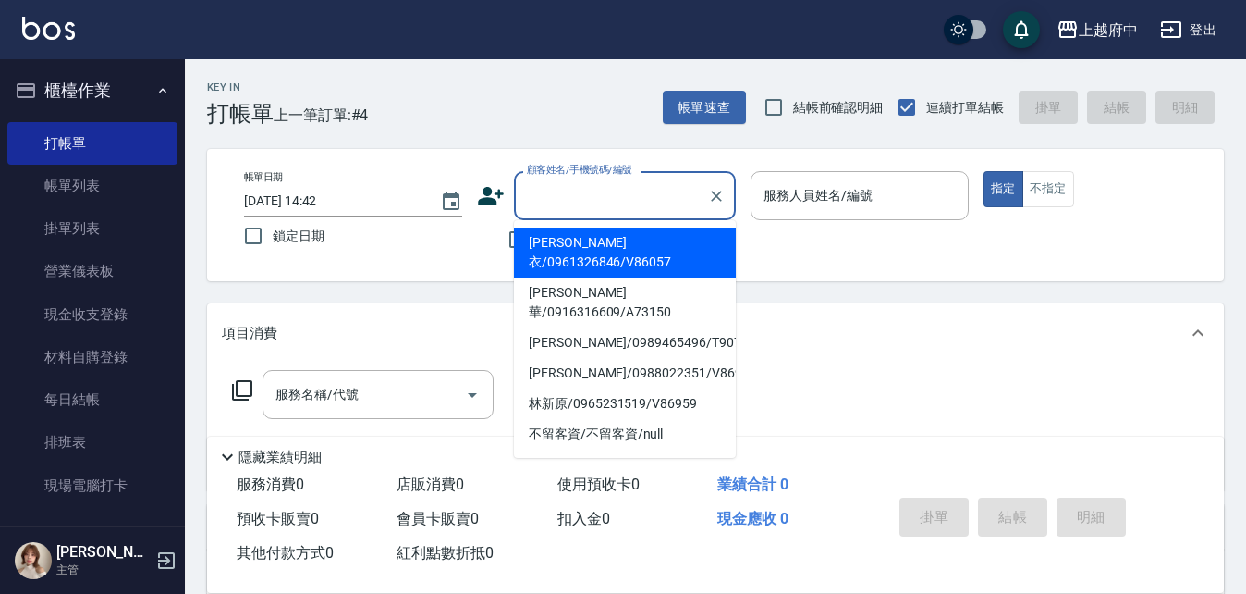
click at [559, 201] on input "顧客姓名/手機號碼/編號" at bounding box center [611, 195] width 178 height 32
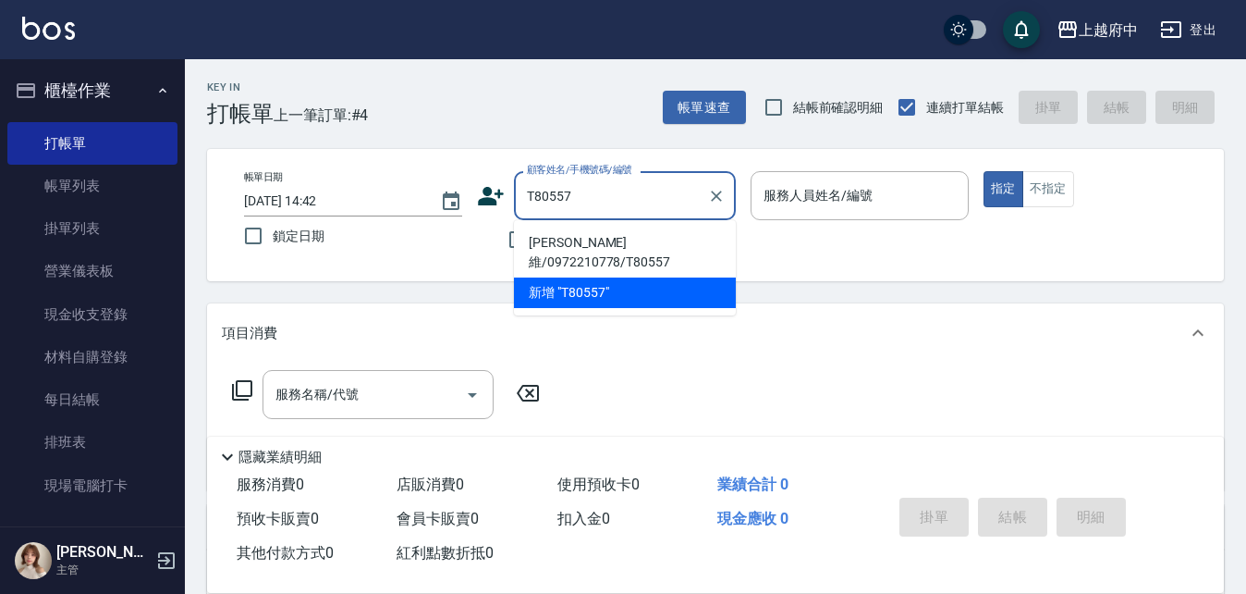
click at [584, 242] on li "[PERSON_NAME]維/0972210778/T80557" at bounding box center [625, 252] width 222 height 50
type input "[PERSON_NAME]維/0972210778/T80557"
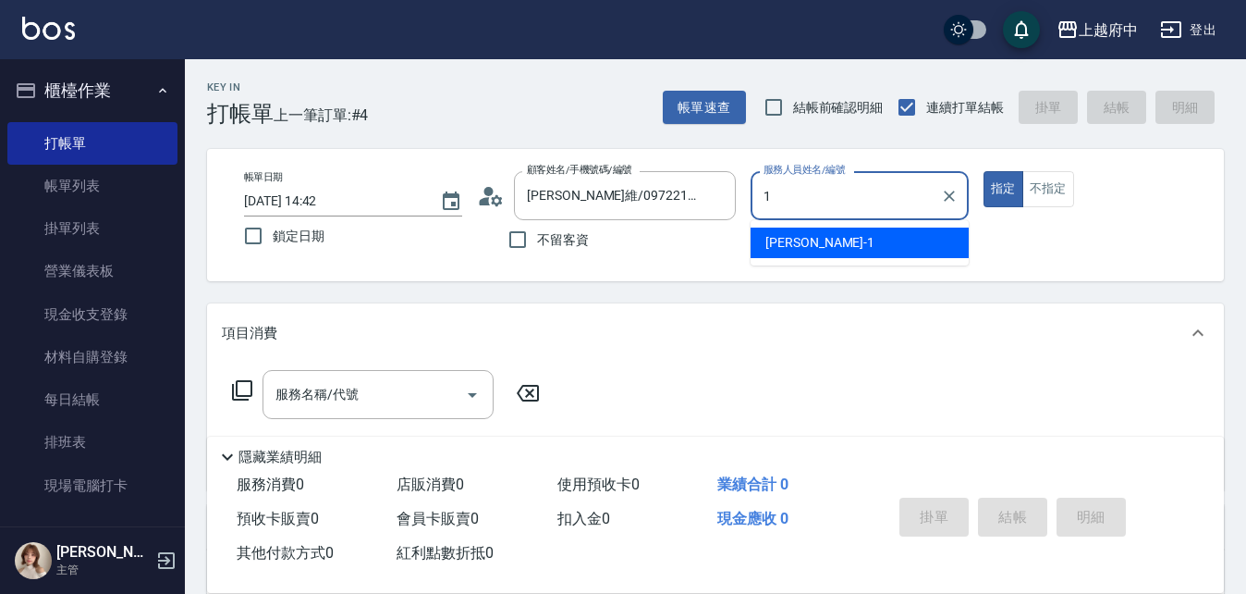
type input "[PERSON_NAME] -1"
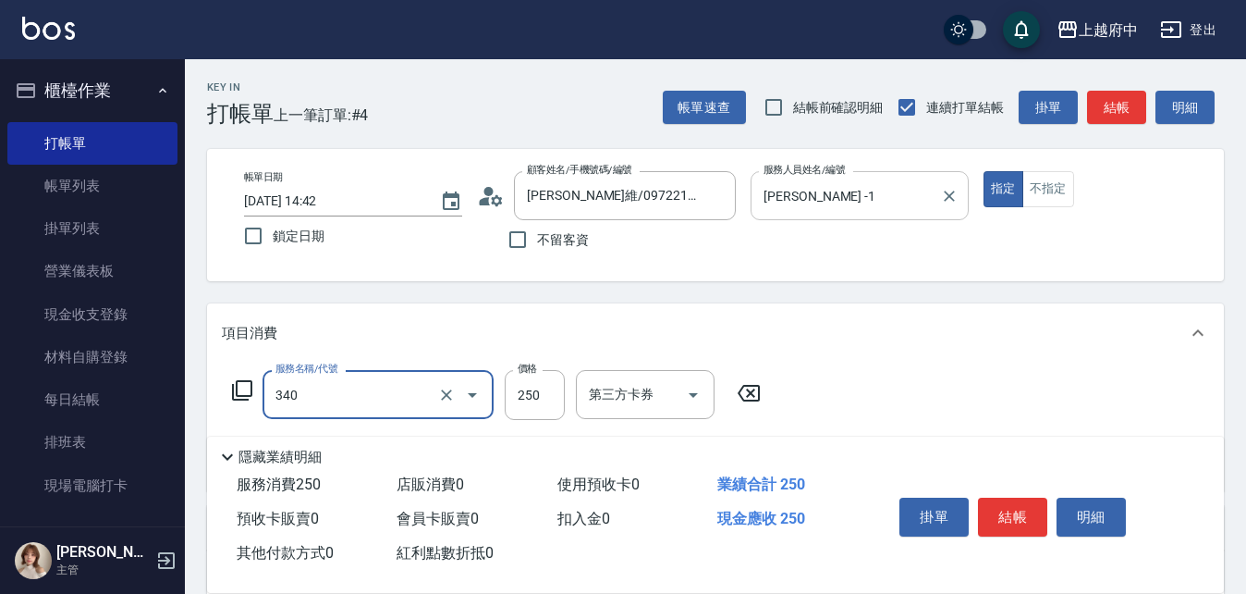
type input "剪髮(340)"
type input "600"
click at [895, 381] on div "服務名稱/代號 剪髮(340) 服務名稱/代號 價格 600 價格 第三方卡券 第三方卡券" at bounding box center [715, 426] width 1017 height 129
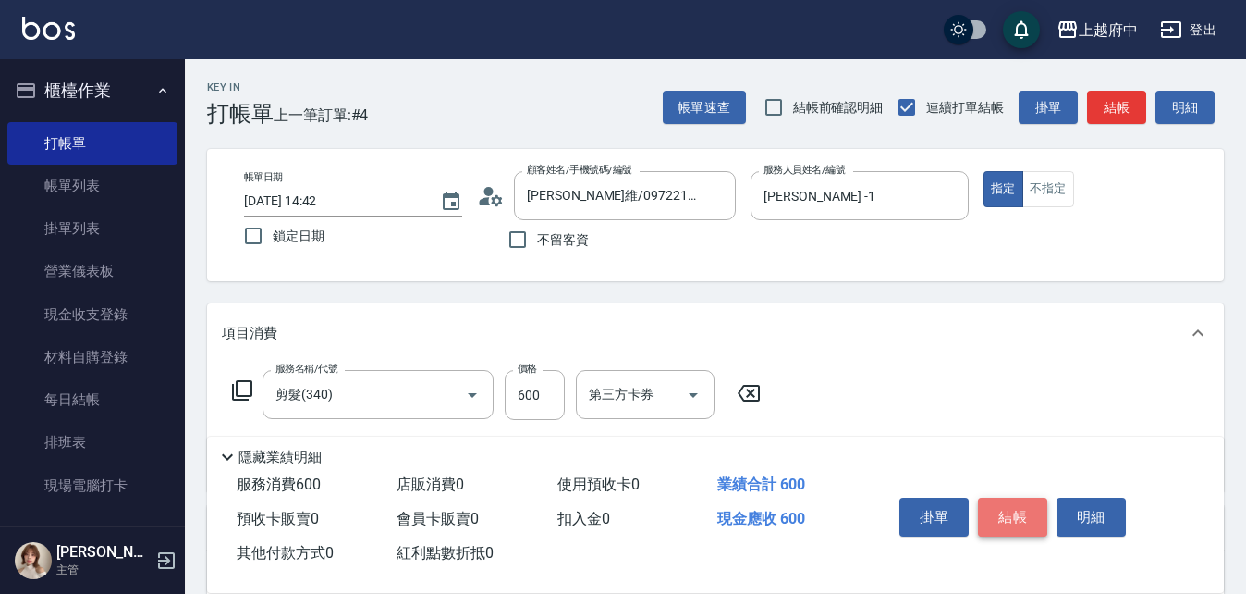
click at [1014, 513] on button "結帳" at bounding box center [1012, 516] width 69 height 39
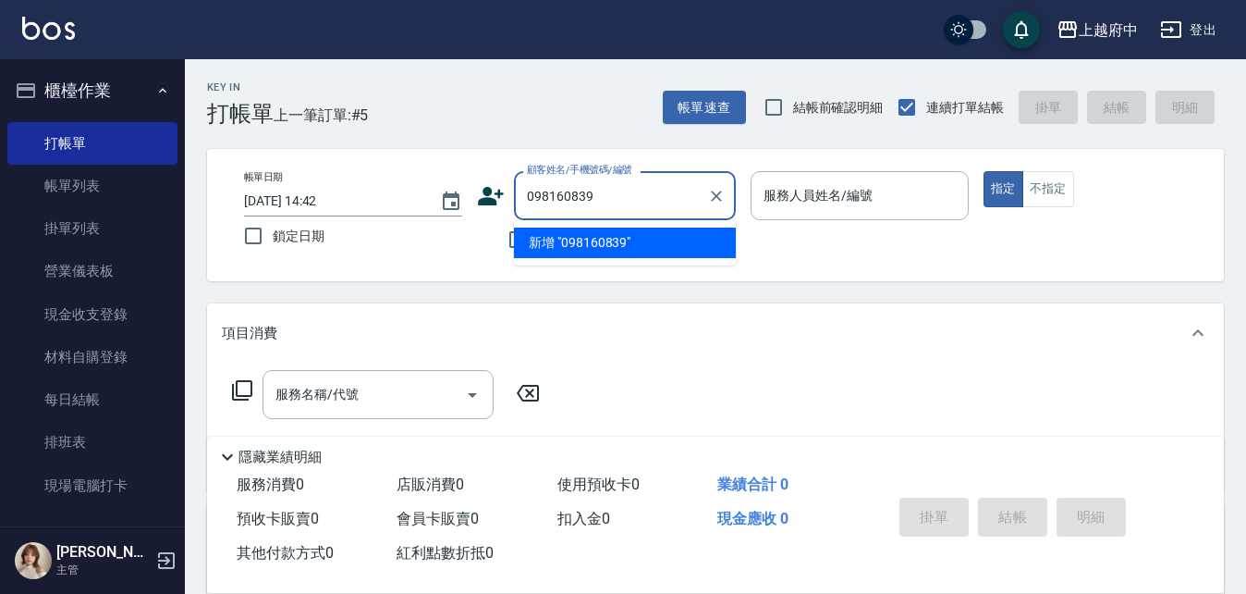
type input "0981608391"
click at [720, 196] on icon "Clear" at bounding box center [716, 196] width 18 height 18
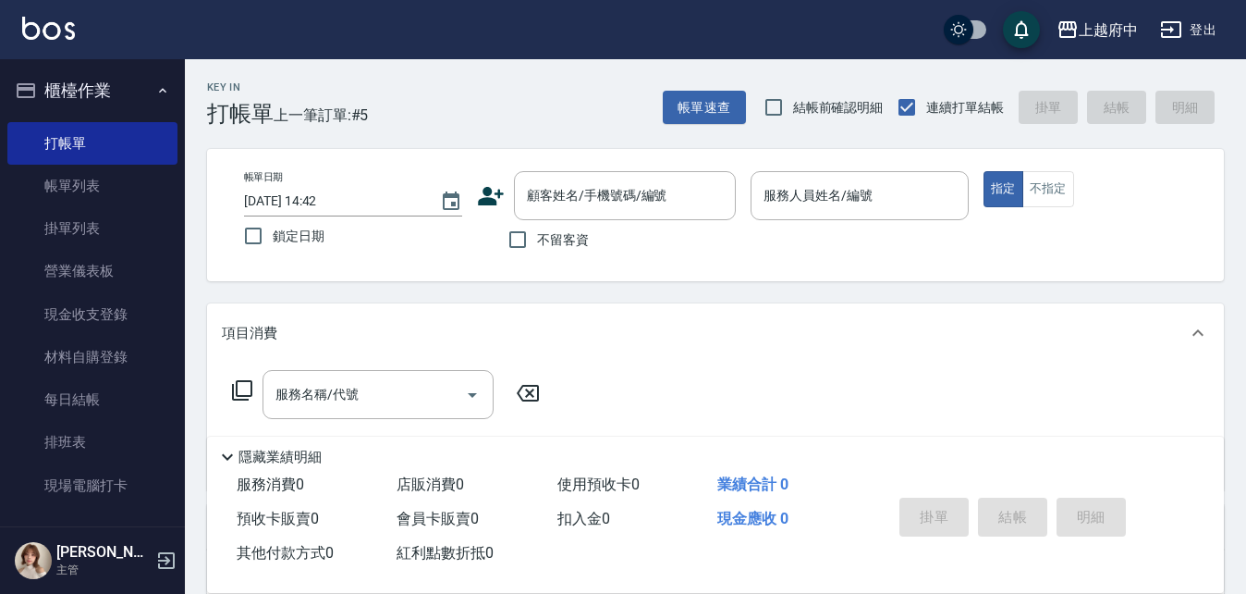
click at [492, 199] on icon at bounding box center [491, 196] width 26 height 18
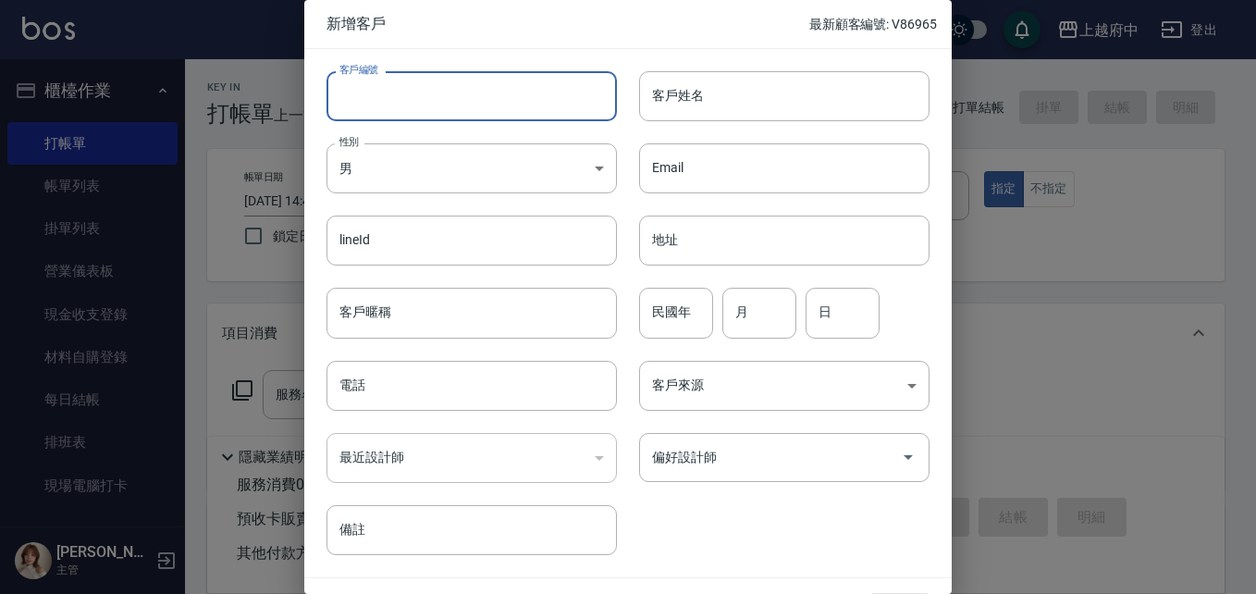
click at [392, 102] on input "客戶編號" at bounding box center [471, 96] width 290 height 50
type input "0981608391"
click at [722, 103] on input "客戶姓名" at bounding box center [784, 96] width 290 height 50
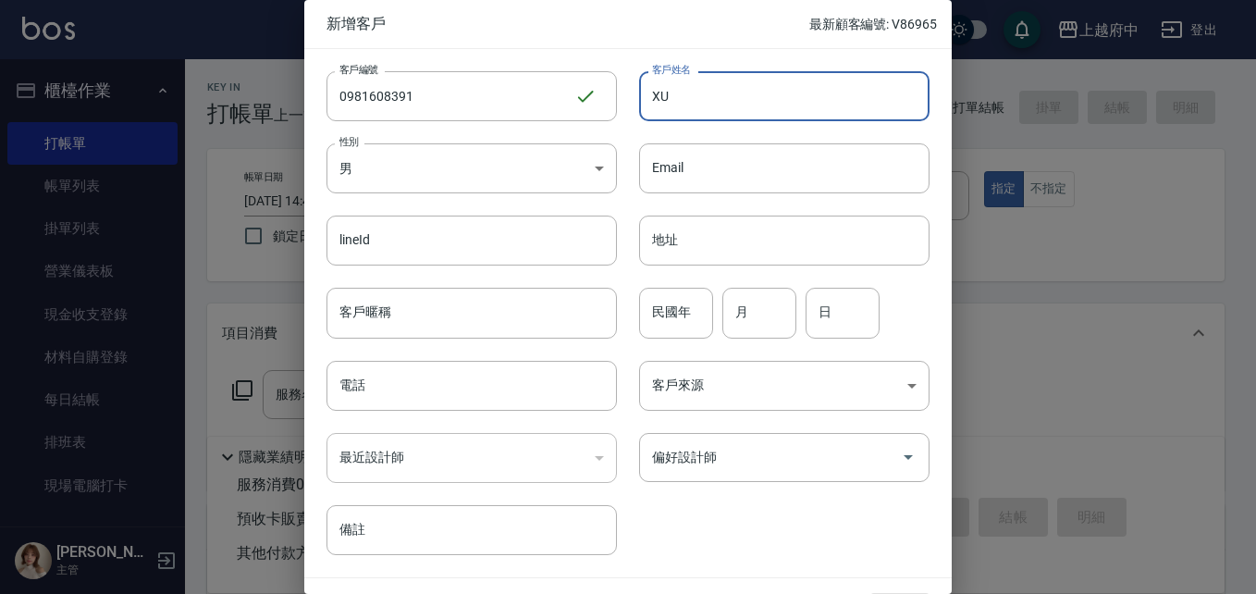
type input "X"
type input "[PERSON_NAME]"
click at [397, 376] on input "電話" at bounding box center [471, 386] width 290 height 50
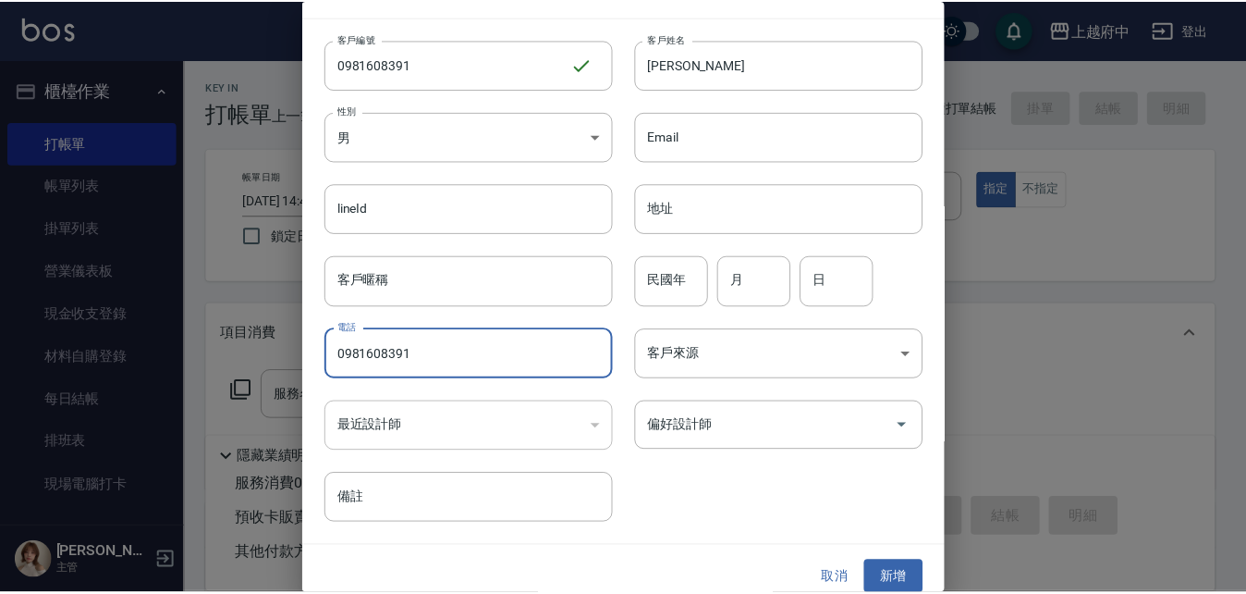
scroll to position [47, 0]
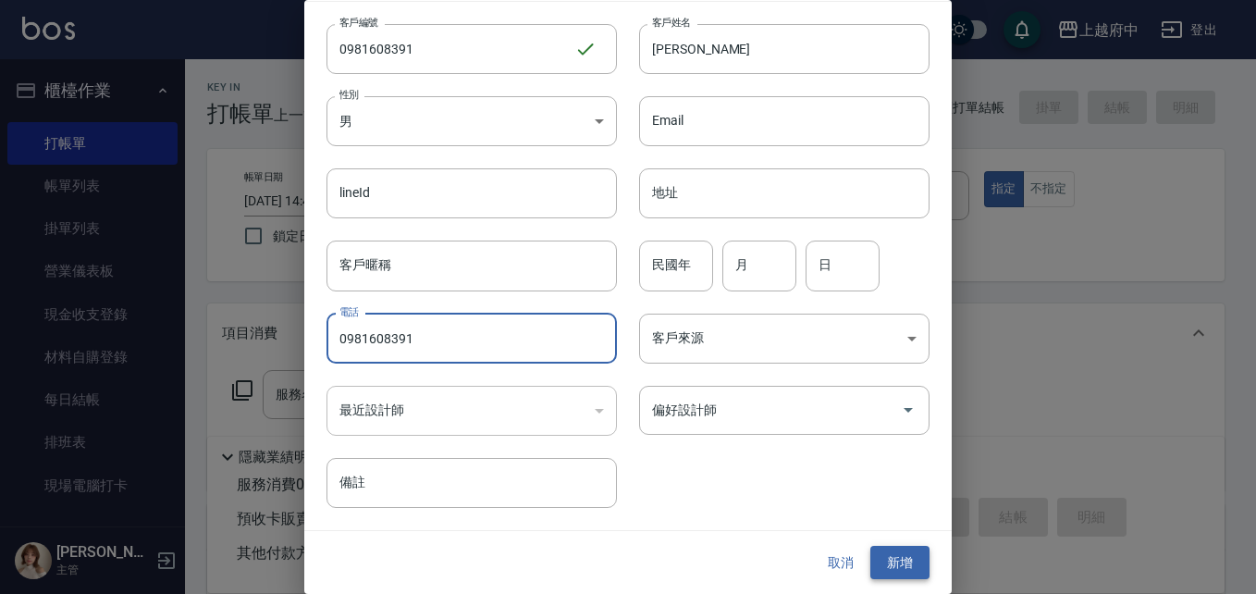
type input "0981608391"
click at [881, 563] on button "新增" at bounding box center [899, 563] width 59 height 34
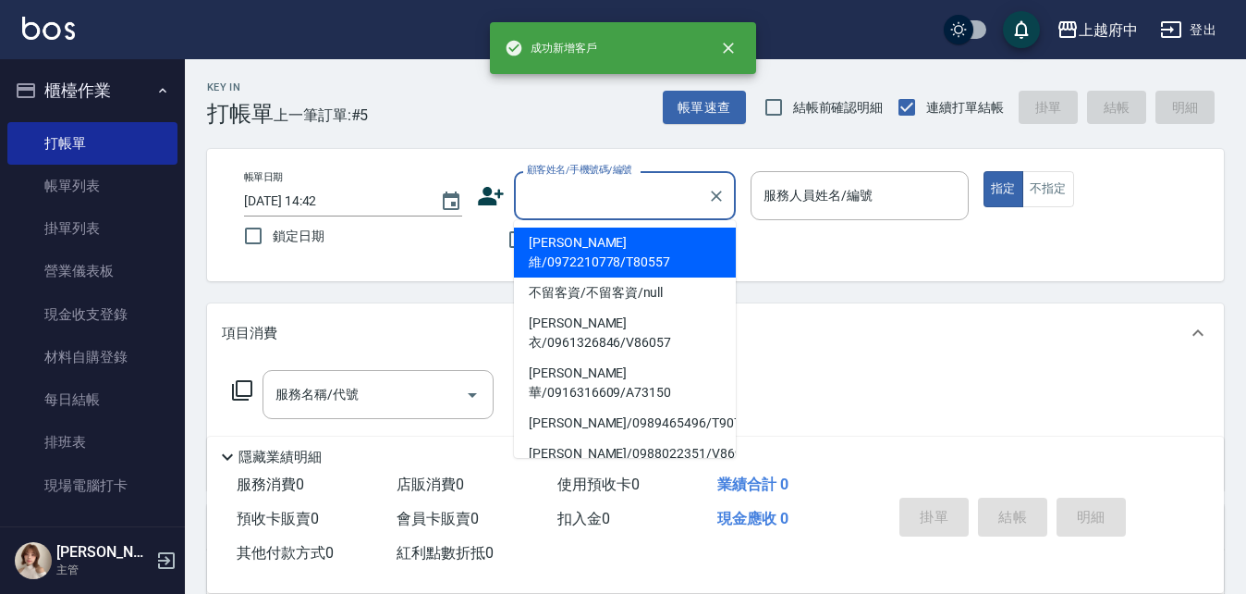
click at [564, 195] on input "顧客姓名/手機號碼/編號" at bounding box center [611, 195] width 178 height 32
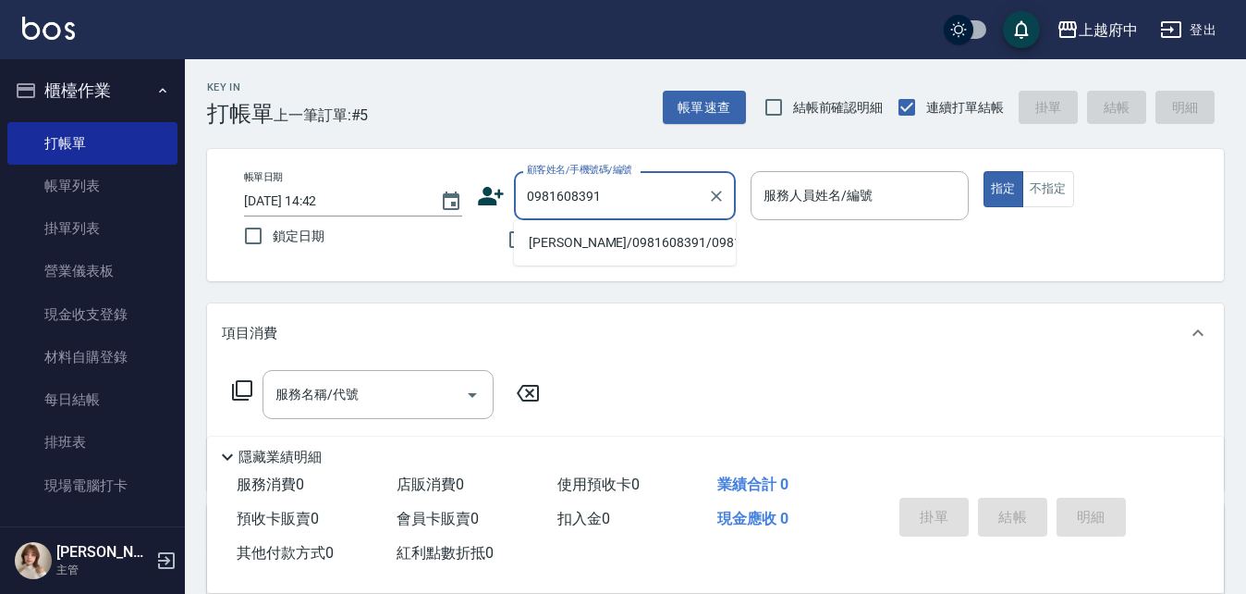
click at [596, 247] on li "[PERSON_NAME]/0981608391/0981608391" at bounding box center [625, 242] width 222 height 31
type input "[PERSON_NAME]/0981608391/0981608391"
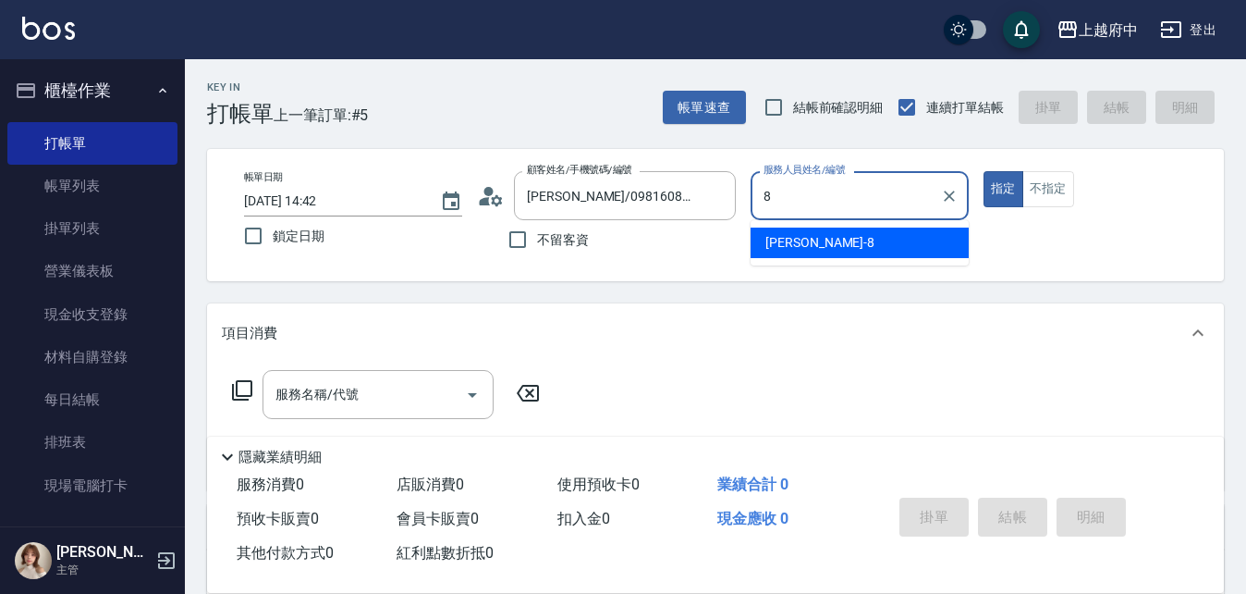
type input "[PERSON_NAME]-8"
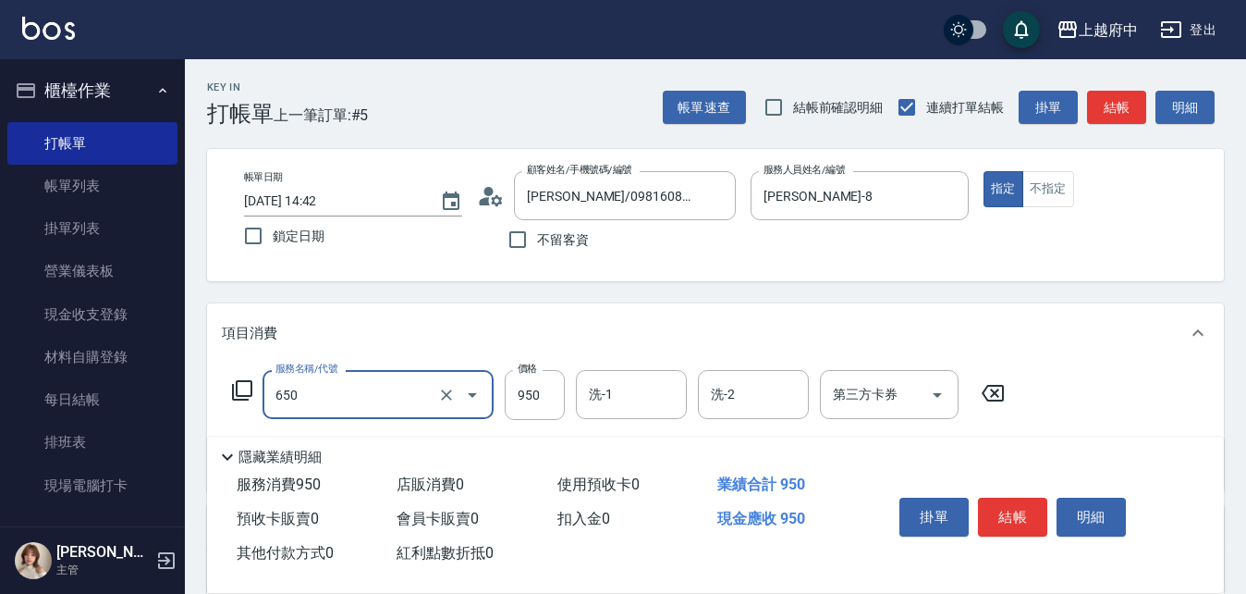
type input "SPA精油洗髮(650)"
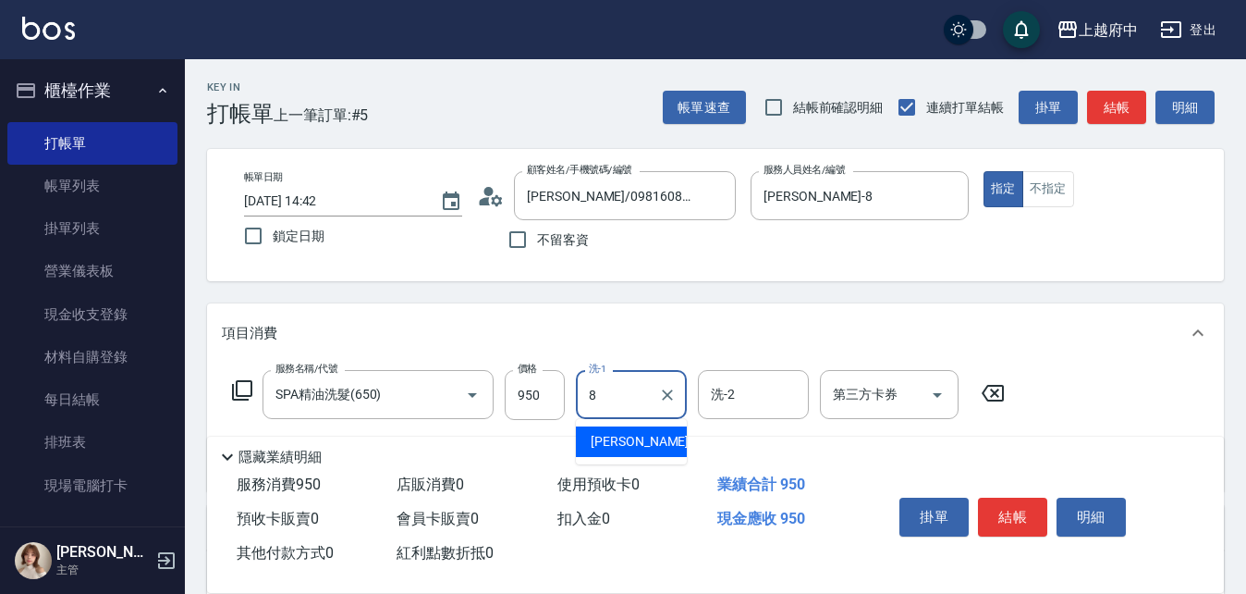
type input "[PERSON_NAME]-8"
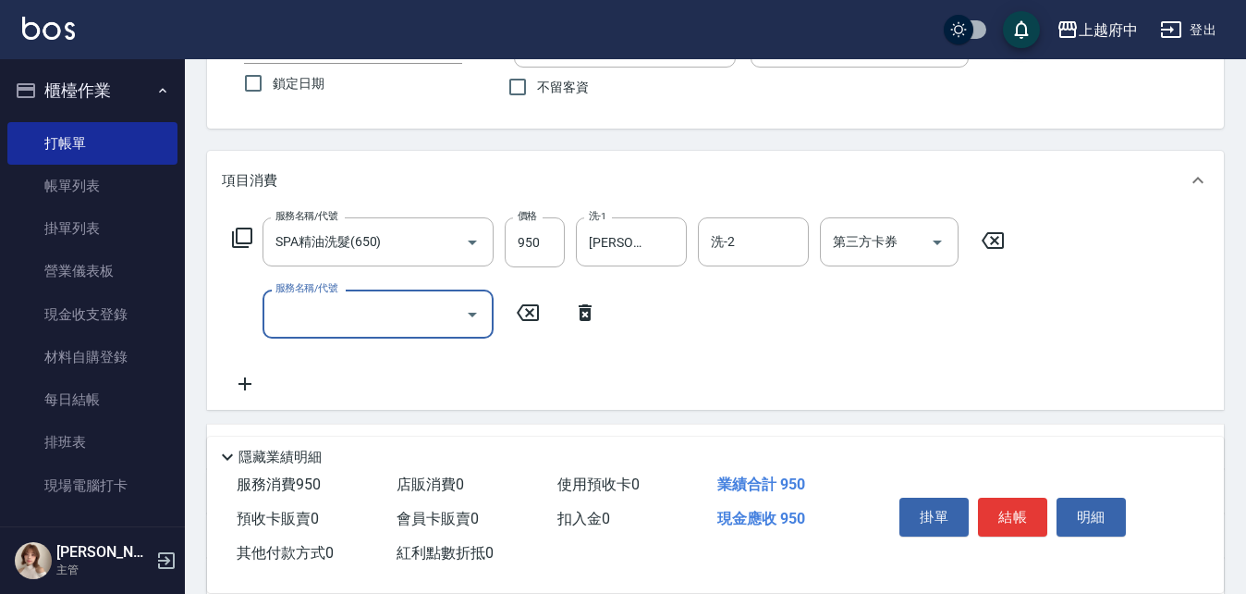
scroll to position [185, 0]
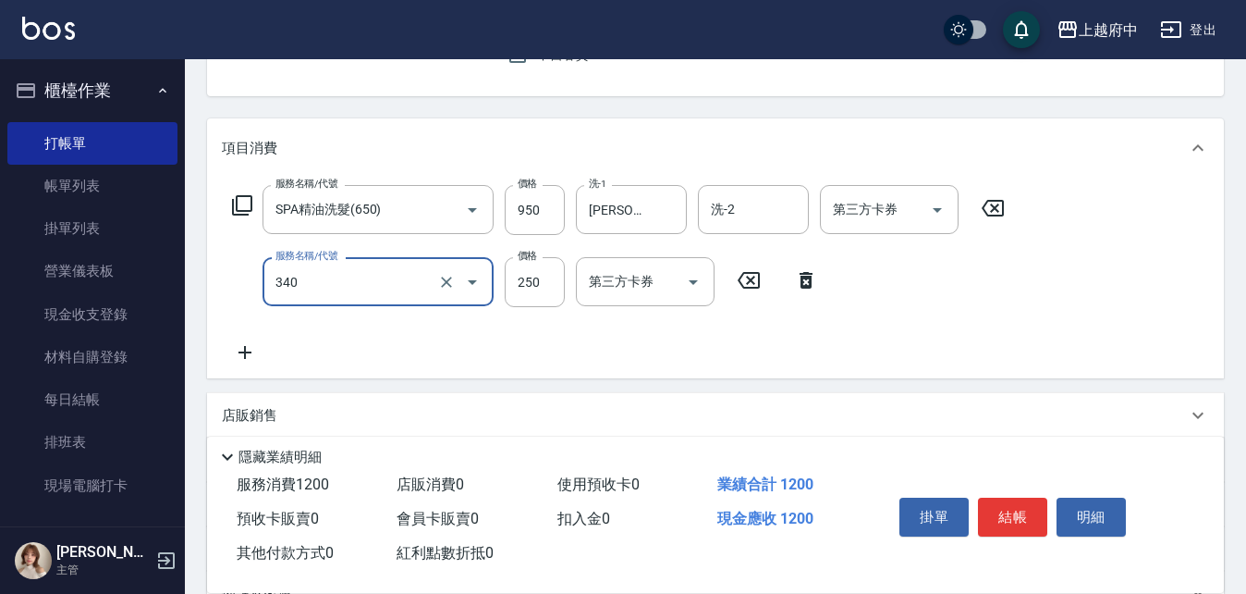
type input "剪髮(340)"
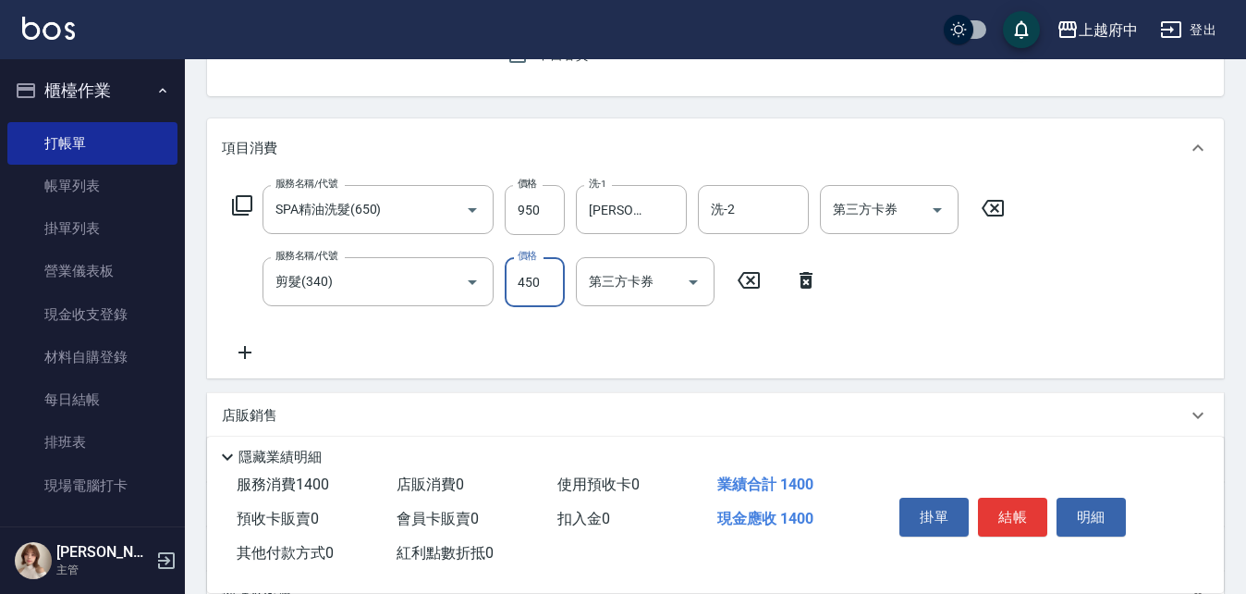
type input "450"
click at [692, 339] on div "服務名稱/代號 SPA精油洗髮(650) 服務名稱/代號 價格 950 價格 洗-1 [PERSON_NAME]侑-8 洗-1 洗-2 洗-2 第三方卡券 第…" at bounding box center [619, 274] width 794 height 178
click at [1012, 509] on button "結帳" at bounding box center [1012, 516] width 69 height 39
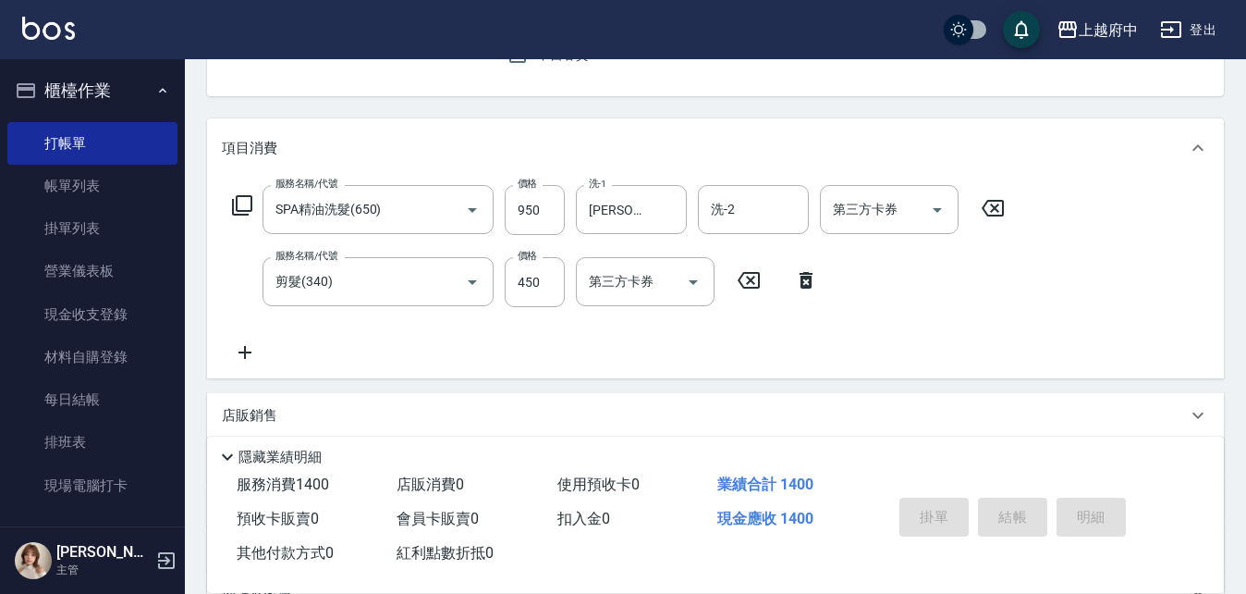
type input "[DATE] 14:44"
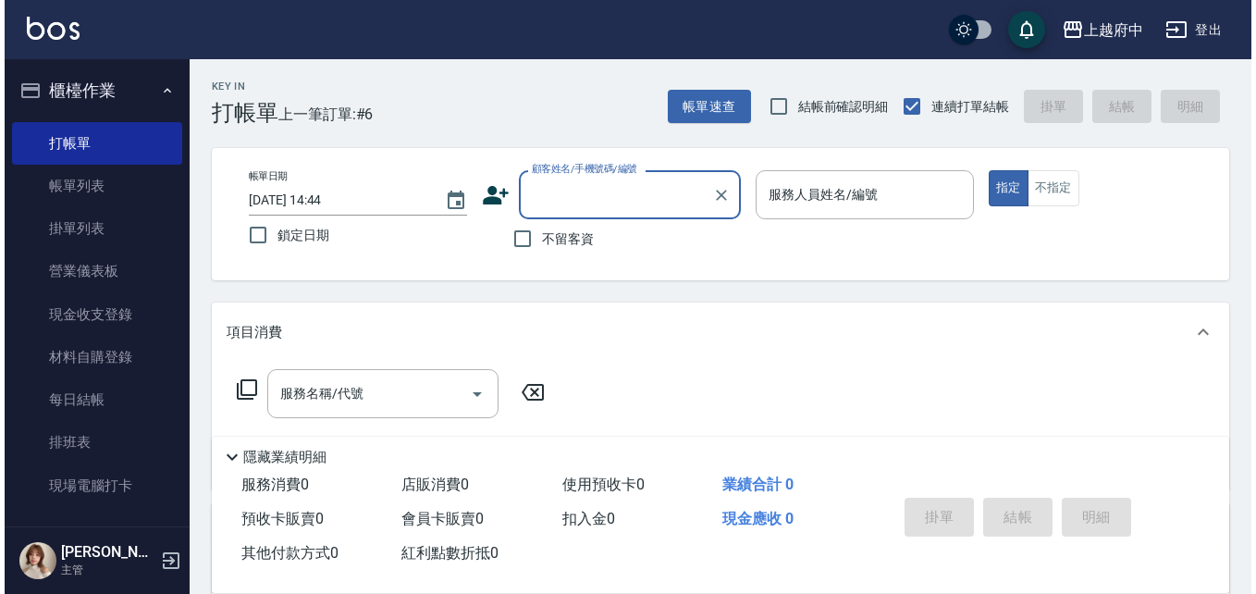
scroll to position [0, 0]
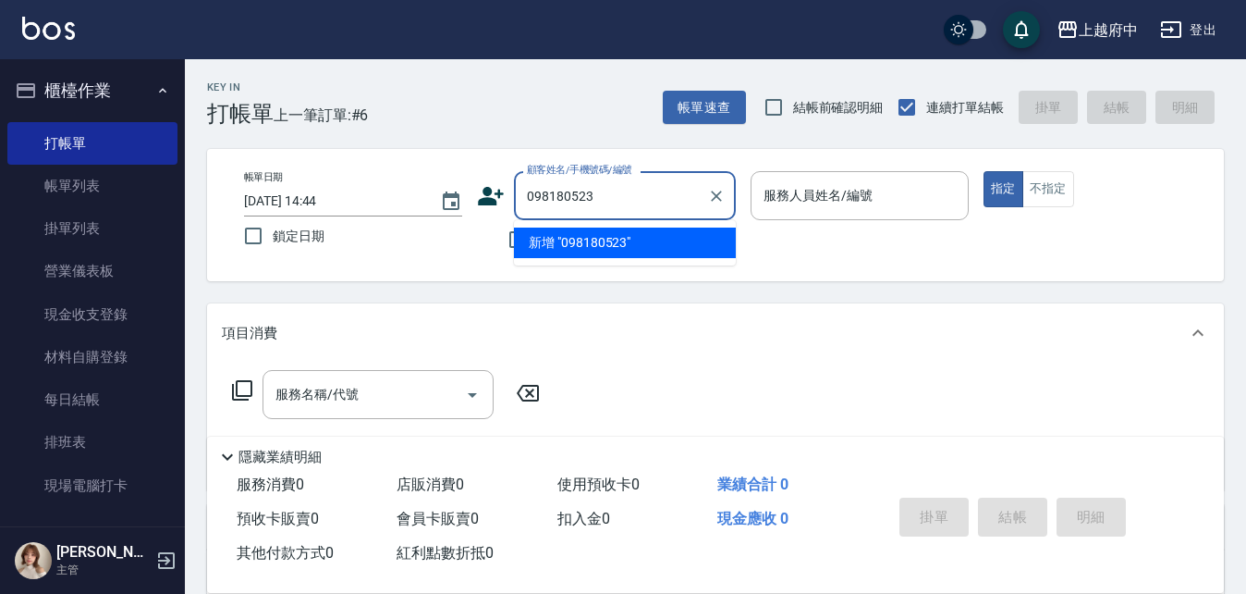
type input "0981805238"
click at [715, 196] on icon "Clear" at bounding box center [716, 196] width 18 height 18
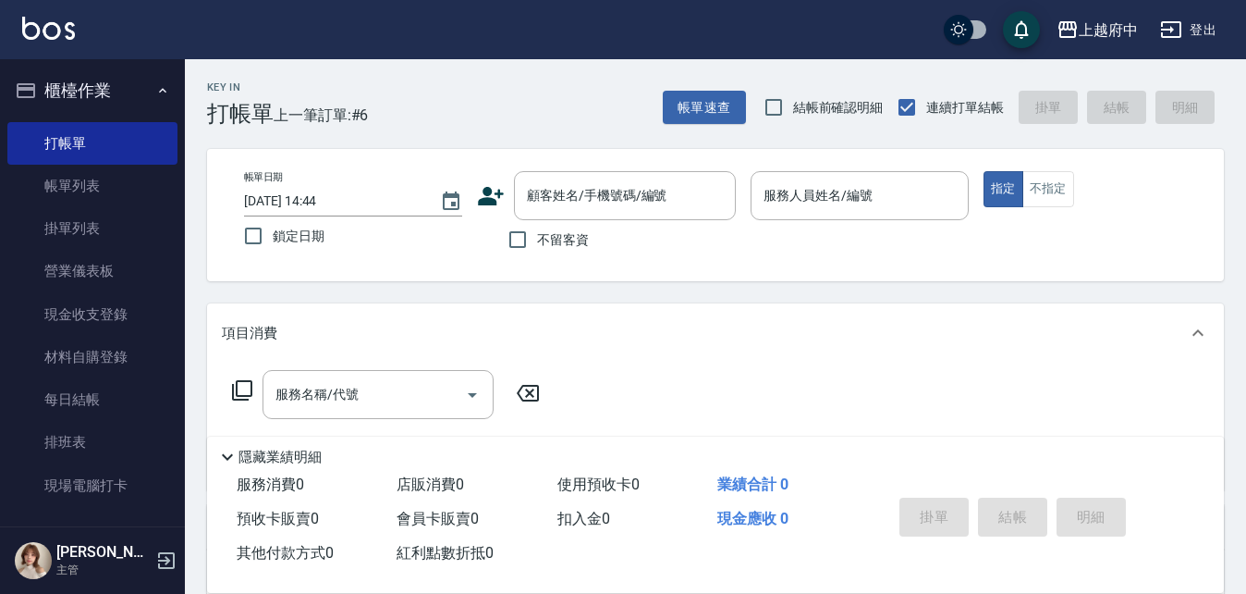
click at [492, 197] on icon at bounding box center [491, 196] width 28 height 28
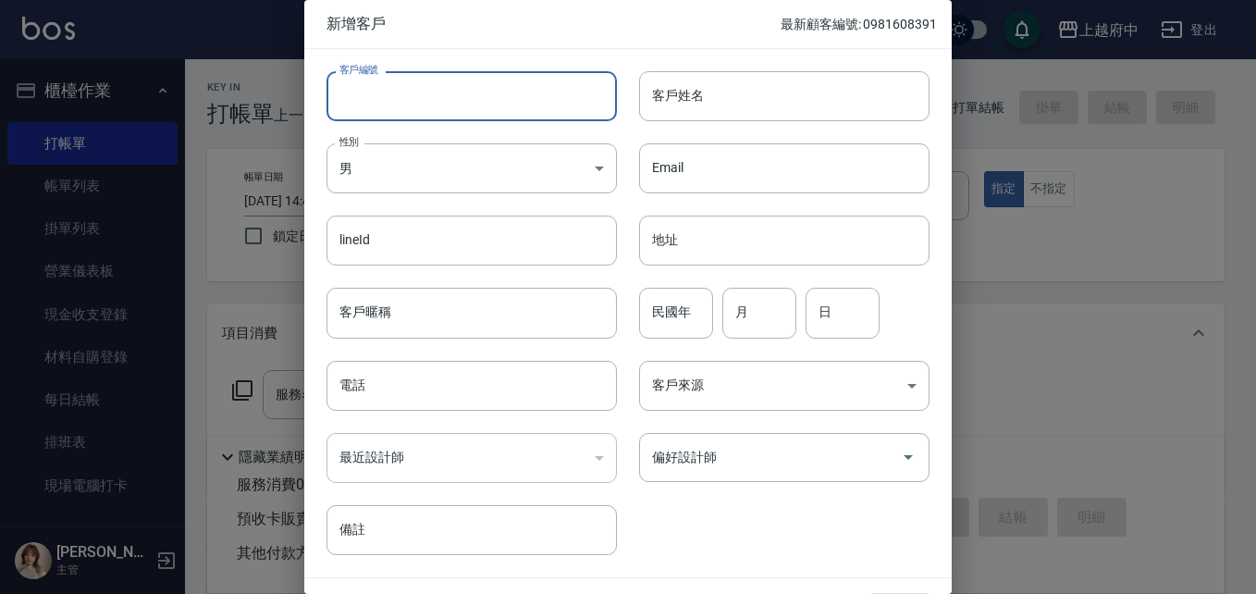
click at [387, 106] on input "客戶編號" at bounding box center [471, 96] width 290 height 50
type input "0981805238"
click at [702, 102] on input "客戶姓名" at bounding box center [784, 96] width 290 height 50
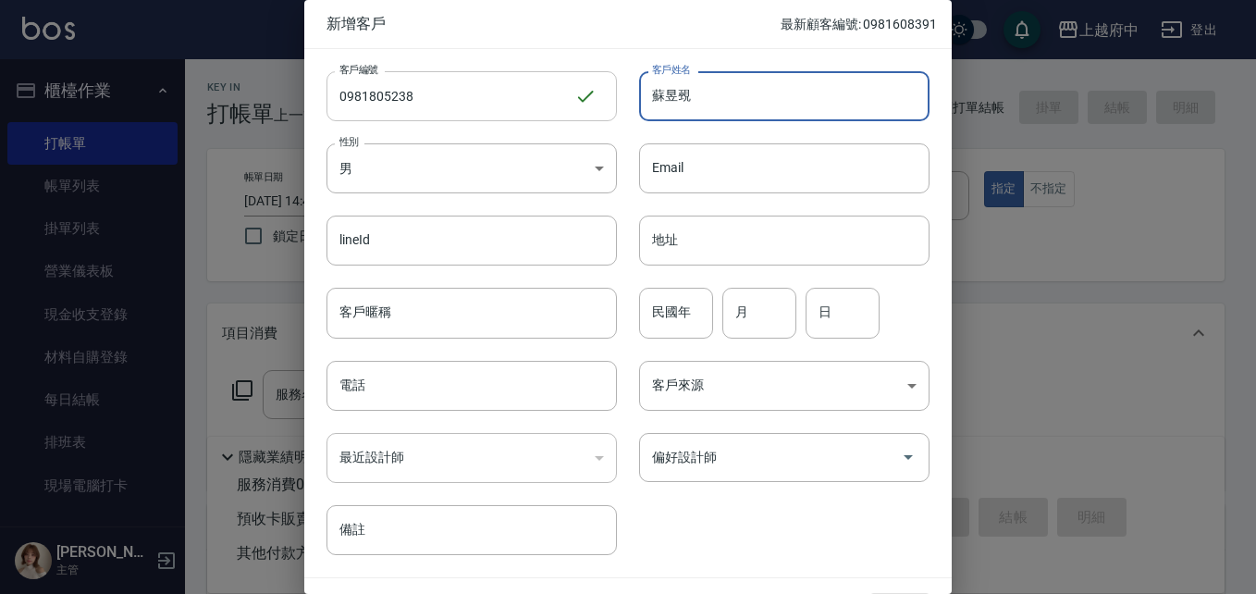
type input "蘇昱覡"
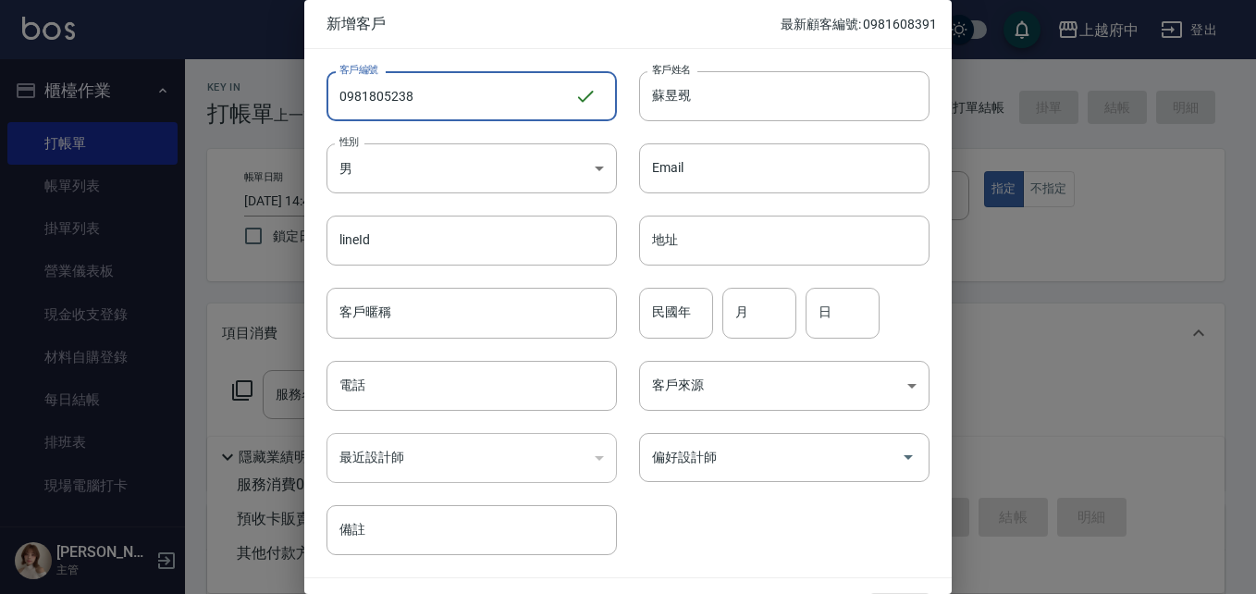
drag, startPoint x: 453, startPoint y: 99, endPoint x: 303, endPoint y: 101, distance: 149.8
click at [315, 105] on div "客戶編號 0981805238 ​ 客戶編號" at bounding box center [460, 85] width 313 height 72
click at [385, 389] on input "電話" at bounding box center [471, 386] width 290 height 50
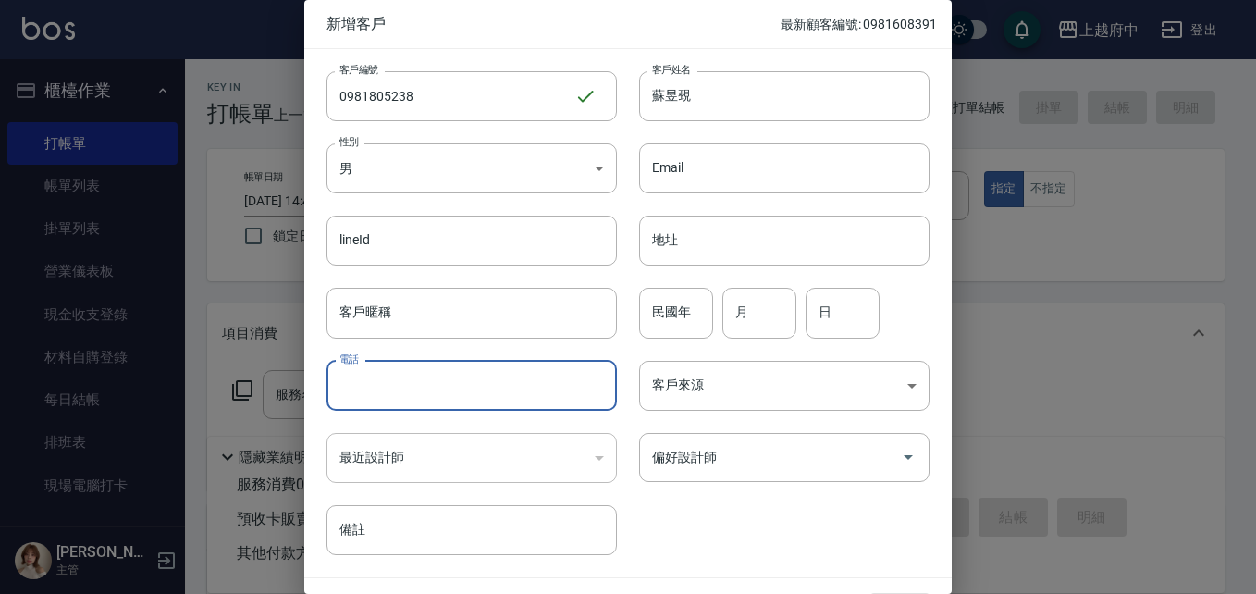
paste input "0981805238"
type input "0981805238"
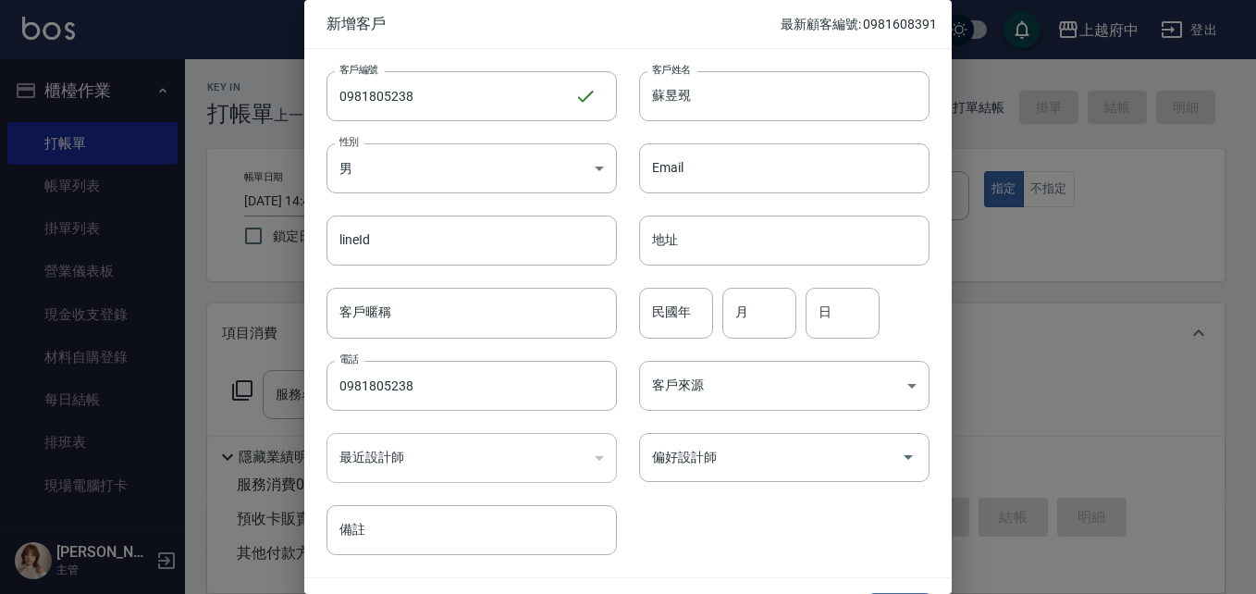
click at [739, 532] on div "客戶編號 0981805238 ​ 客戶編號 客戶姓名 蘇昱覡 客戶姓名 性別 男 [DEMOGRAPHIC_DATA] 性別 Email Email lin…" at bounding box center [616, 302] width 625 height 506
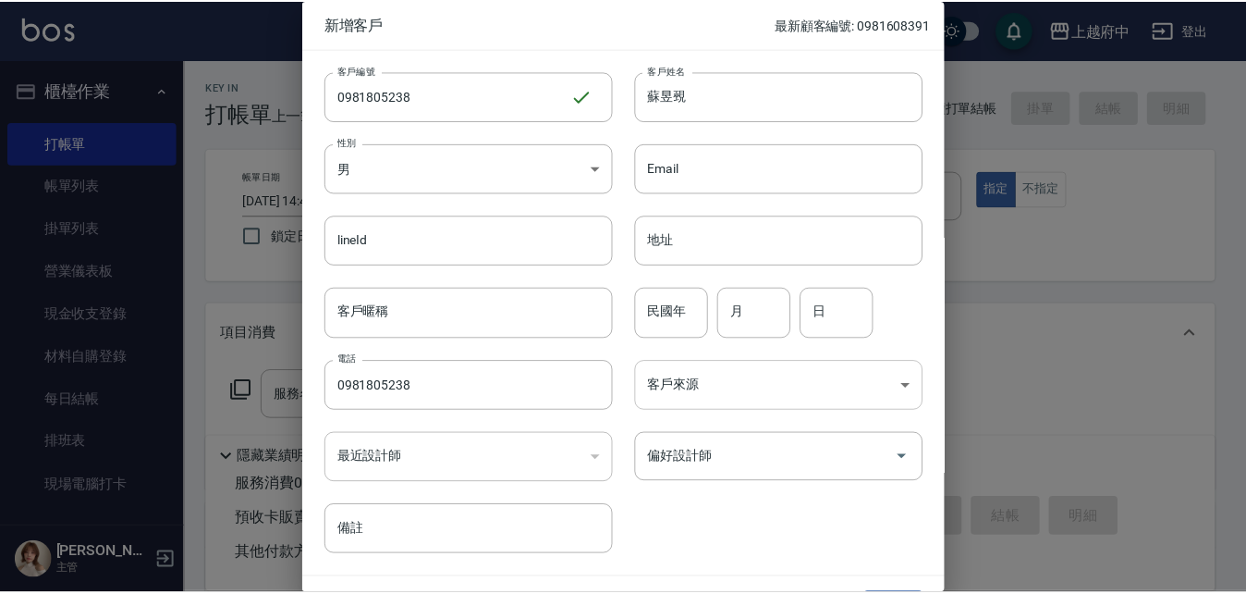
scroll to position [47, 0]
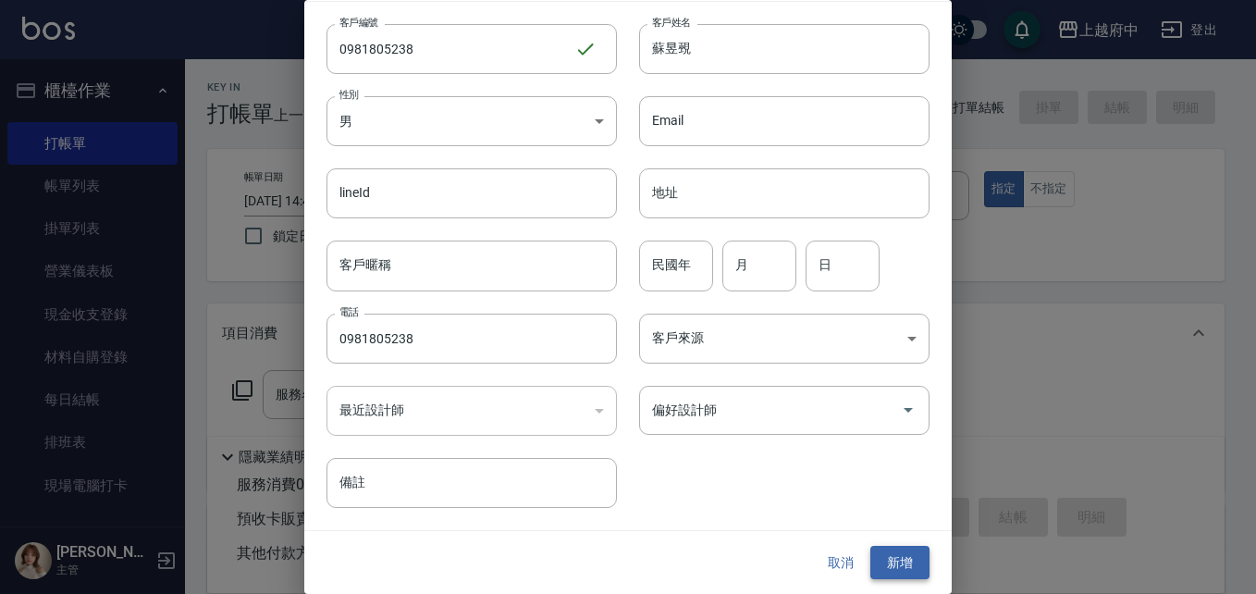
click at [896, 562] on button "新增" at bounding box center [899, 563] width 59 height 34
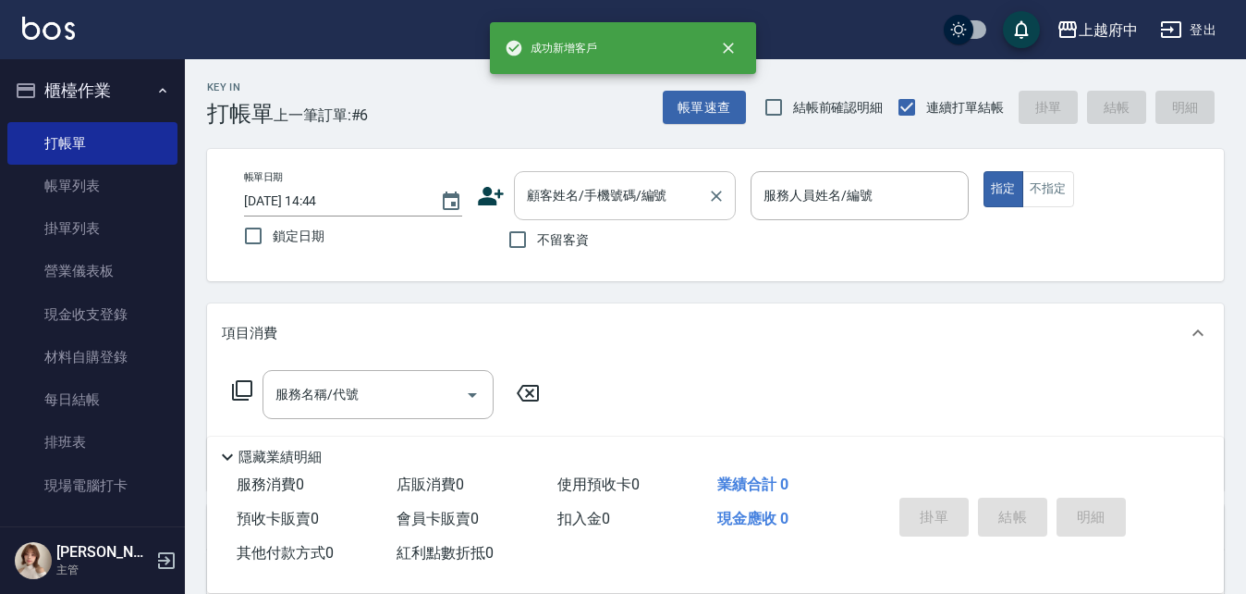
click at [604, 176] on div "顧客姓名/手機號碼/編號" at bounding box center [625, 195] width 222 height 49
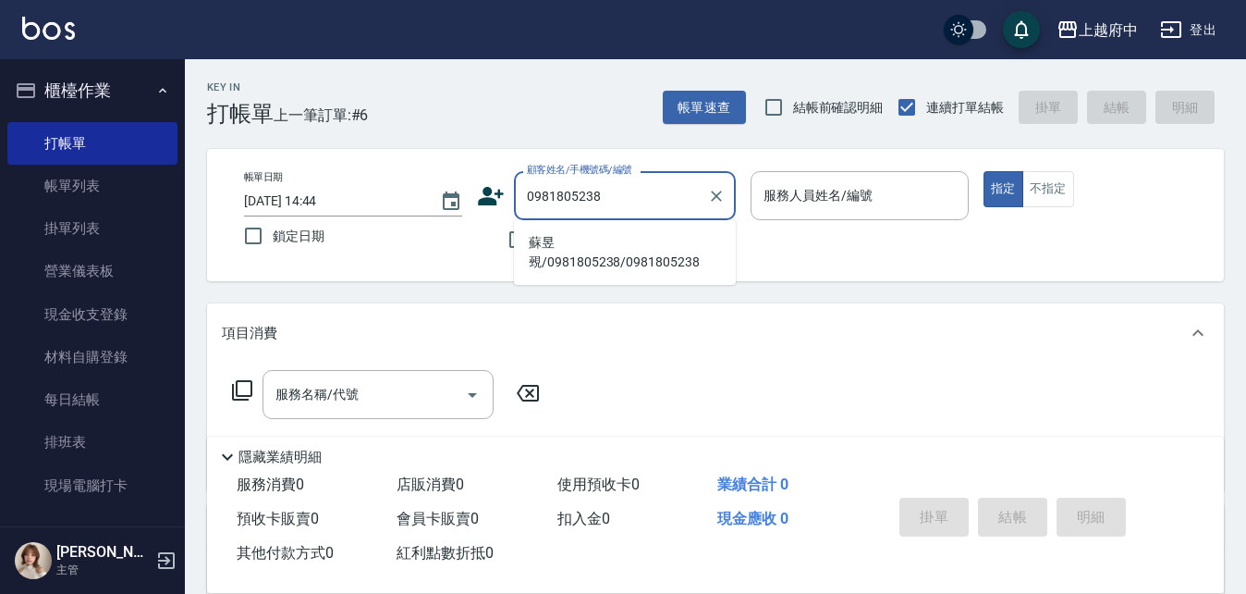
click at [588, 242] on li "蘇昱覡/0981805238/0981805238" at bounding box center [625, 252] width 222 height 50
type input "蘇昱覡/0981805238/0981805238"
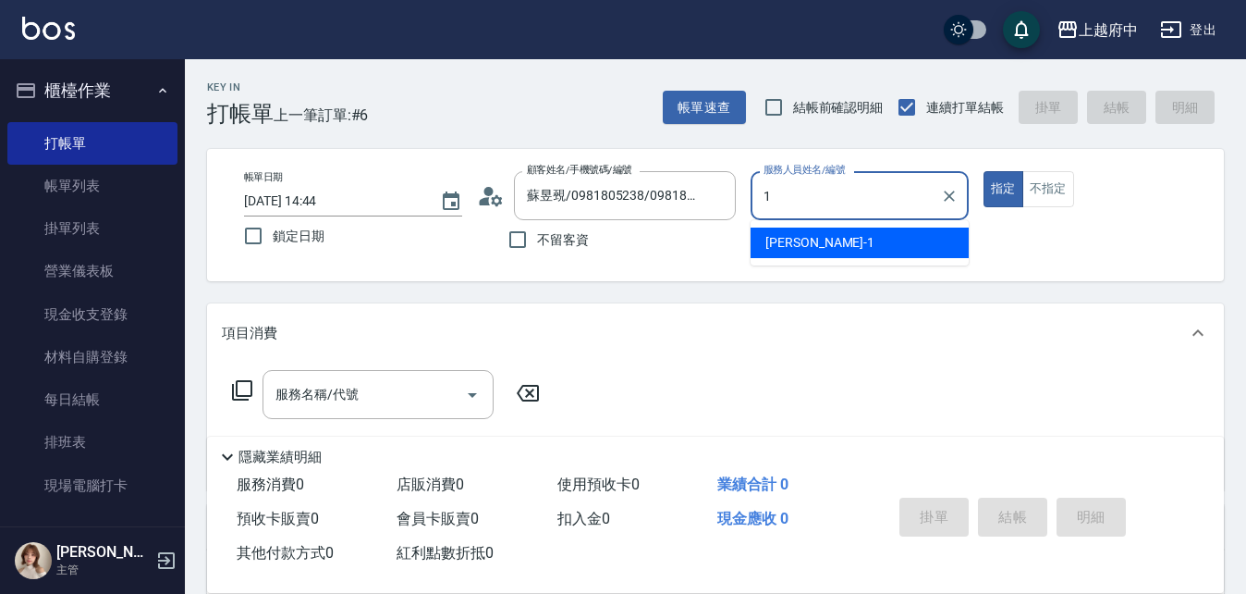
type input "[PERSON_NAME] -1"
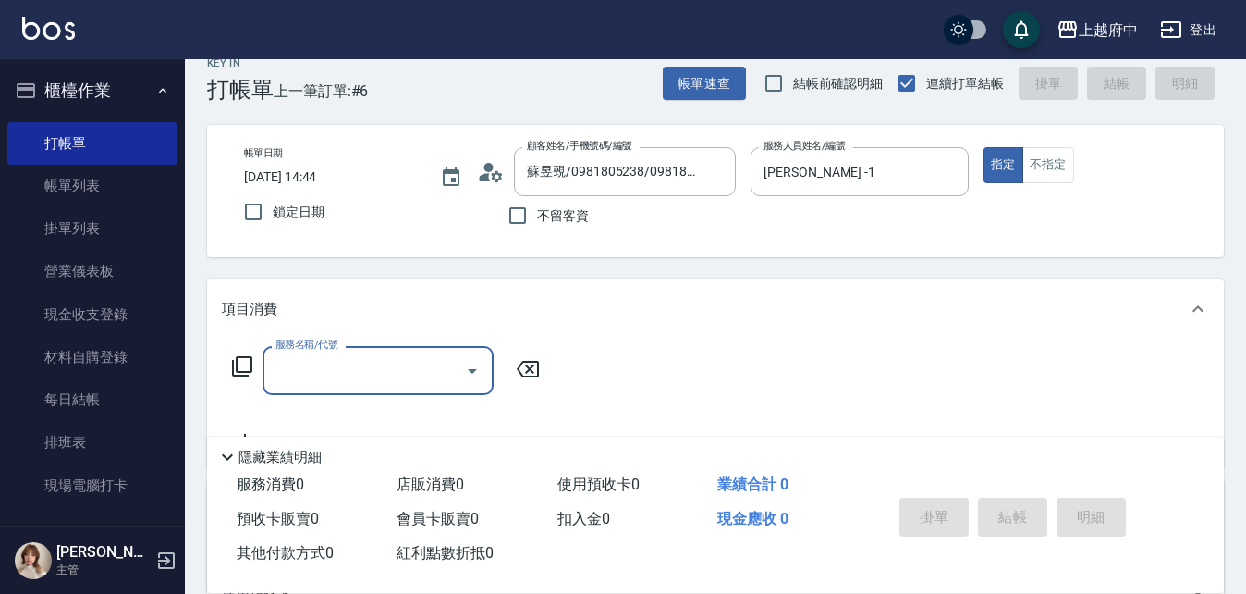
scroll to position [92, 0]
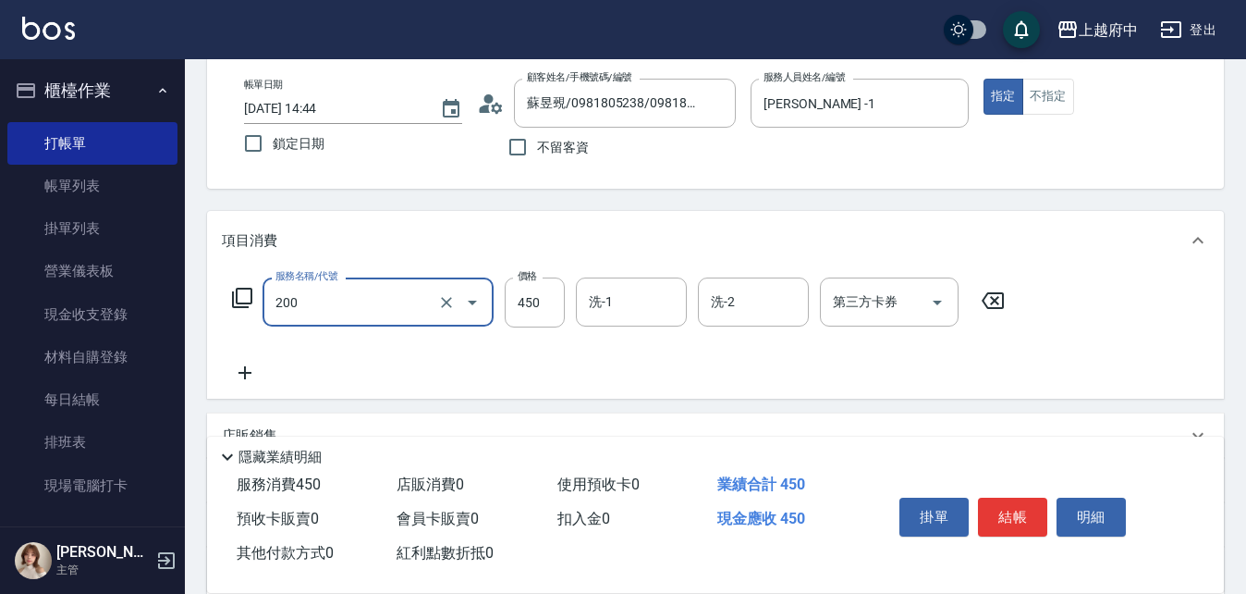
type input "有機洗髮(200)"
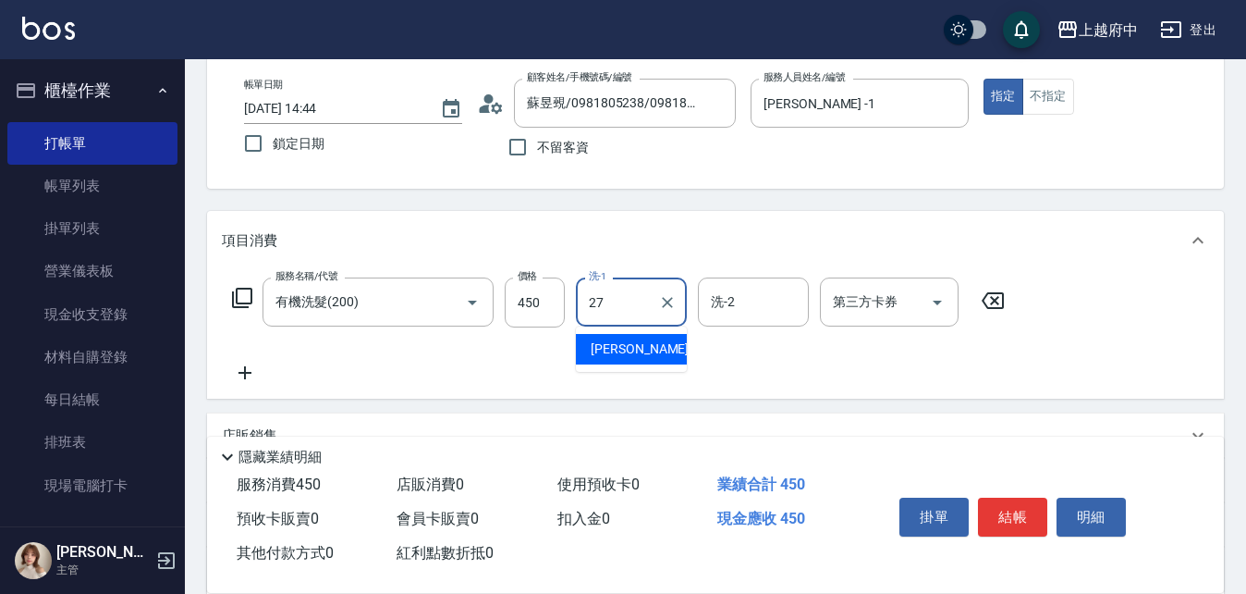
type input "[PERSON_NAME]-27"
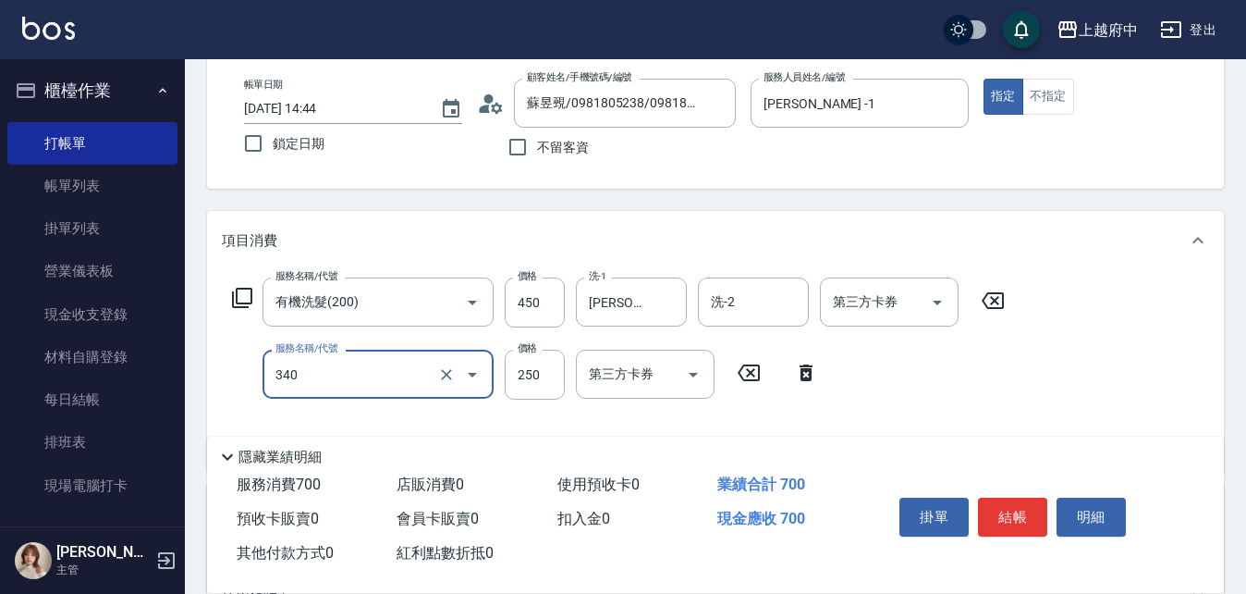
type input "剪髮(340)"
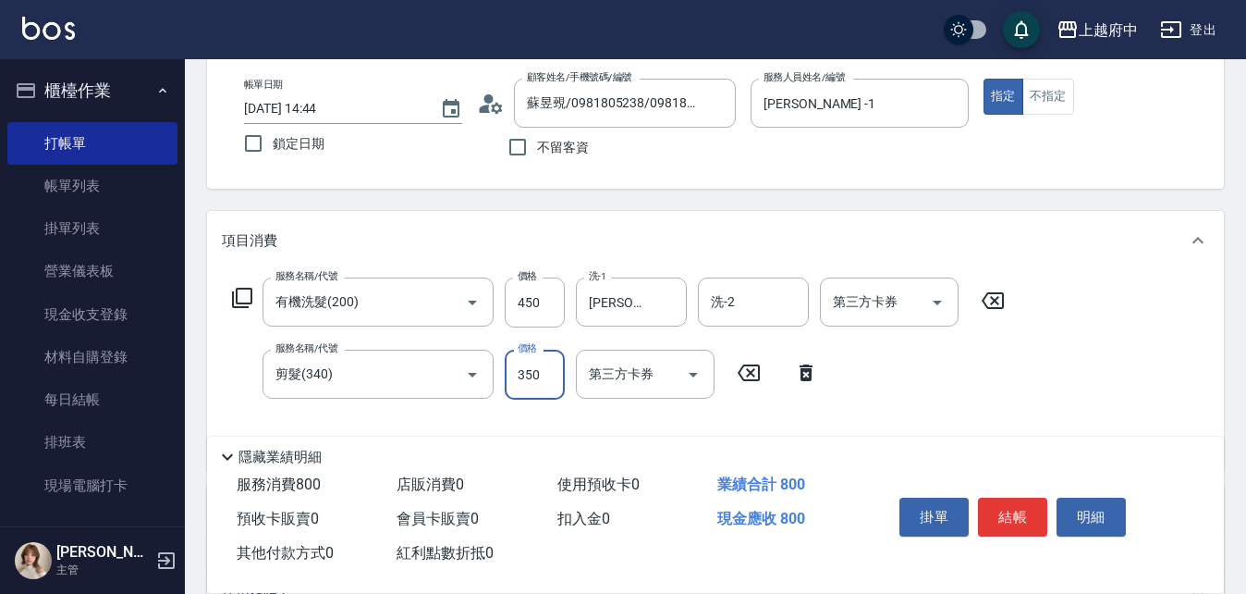
type input "350"
click at [901, 390] on div "服務名稱/代號 有機洗髮(200) 服務名稱/代號 價格 450 價格 洗-1 [PERSON_NAME]-27 洗-1 洗-2 洗-2 第三方卡券 第三方卡…" at bounding box center [619, 366] width 794 height 178
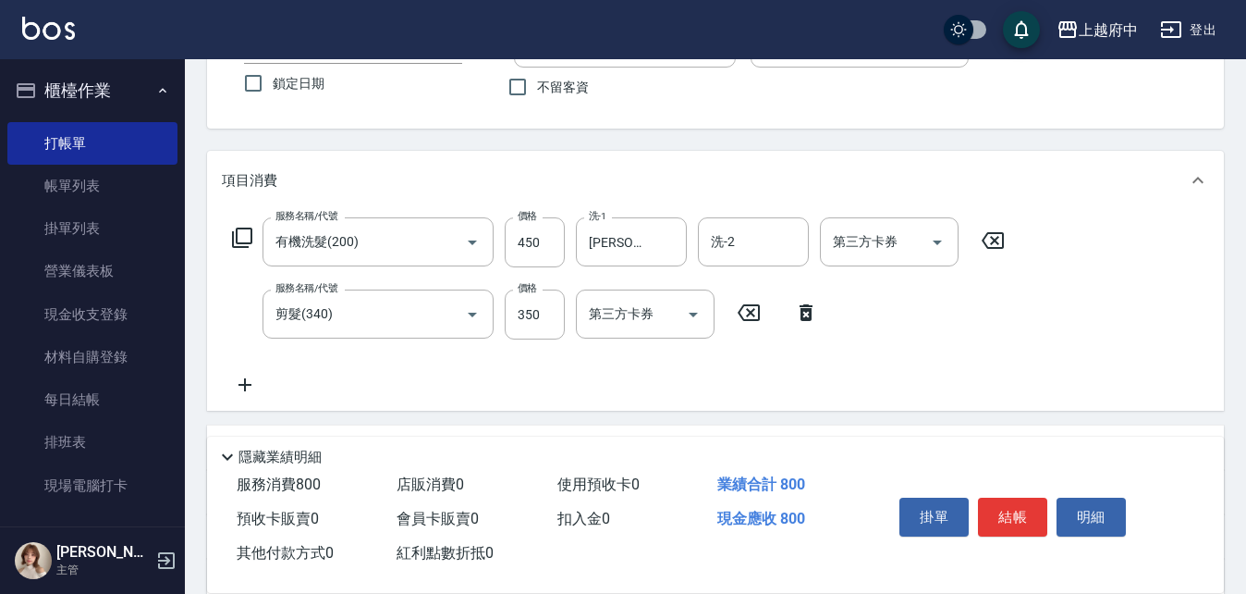
scroll to position [185, 0]
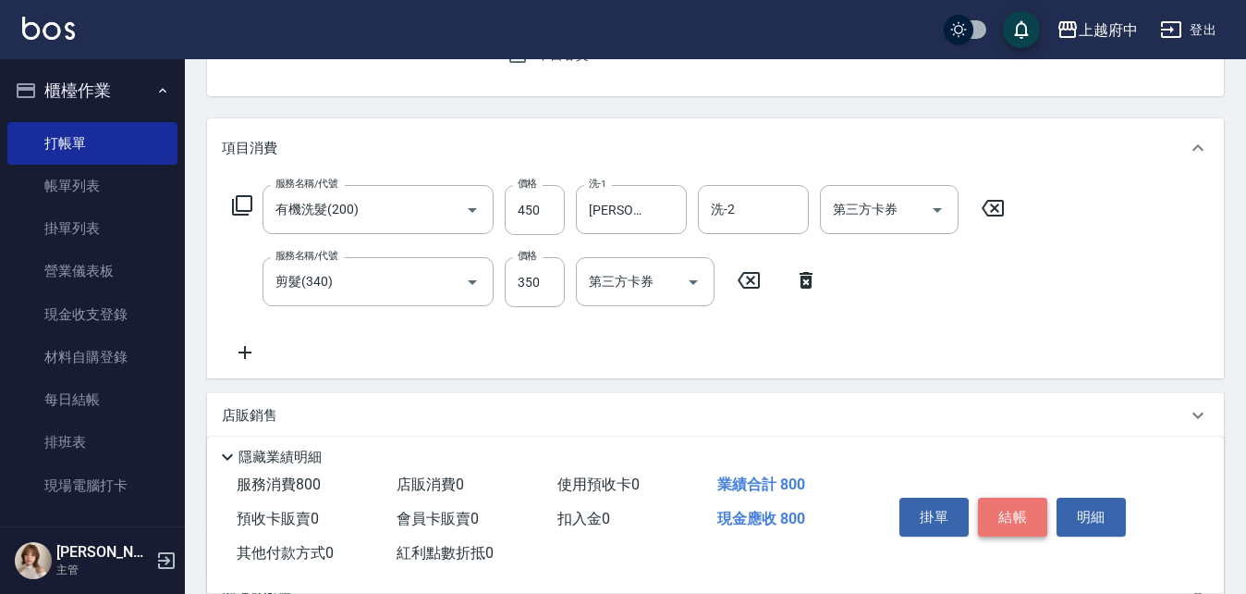
click at [1010, 502] on button "結帳" at bounding box center [1012, 516] width 69 height 39
type input "[DATE] 14:49"
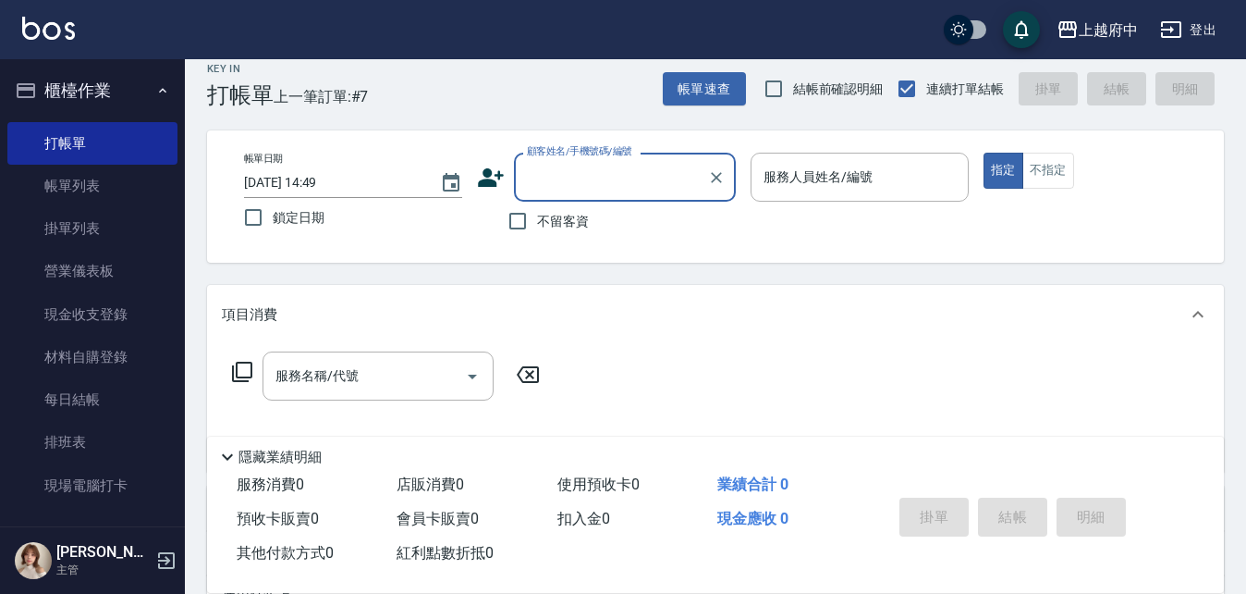
scroll to position [0, 0]
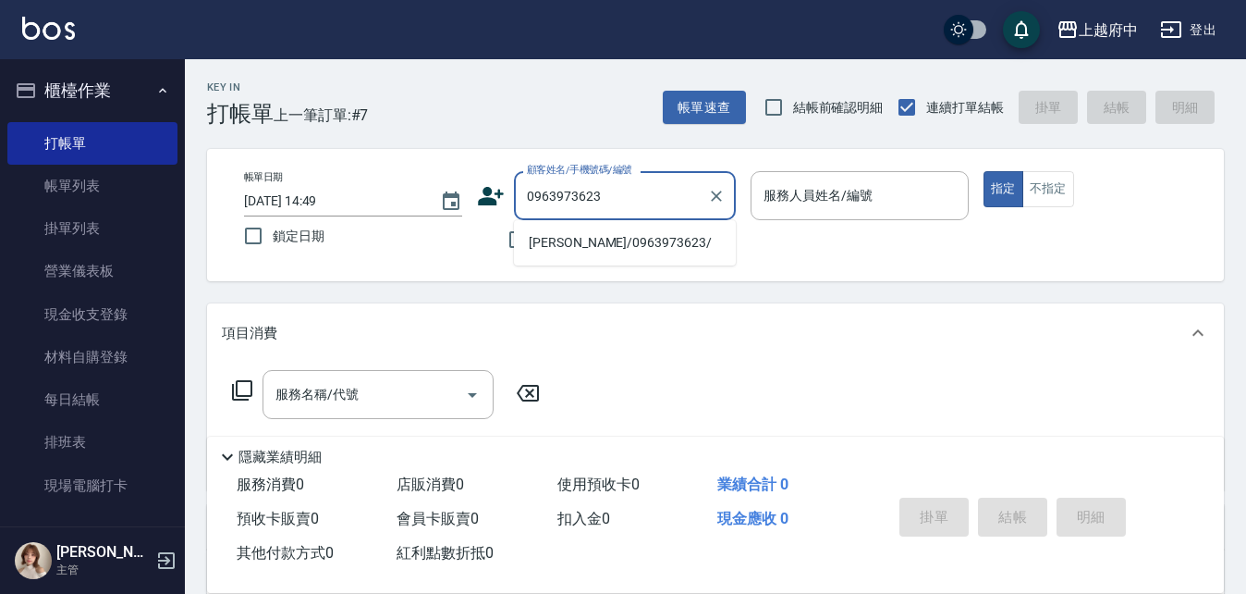
click at [607, 239] on li "[PERSON_NAME]/0963973623/" at bounding box center [625, 242] width 222 height 31
type input "[PERSON_NAME]/0963973623/"
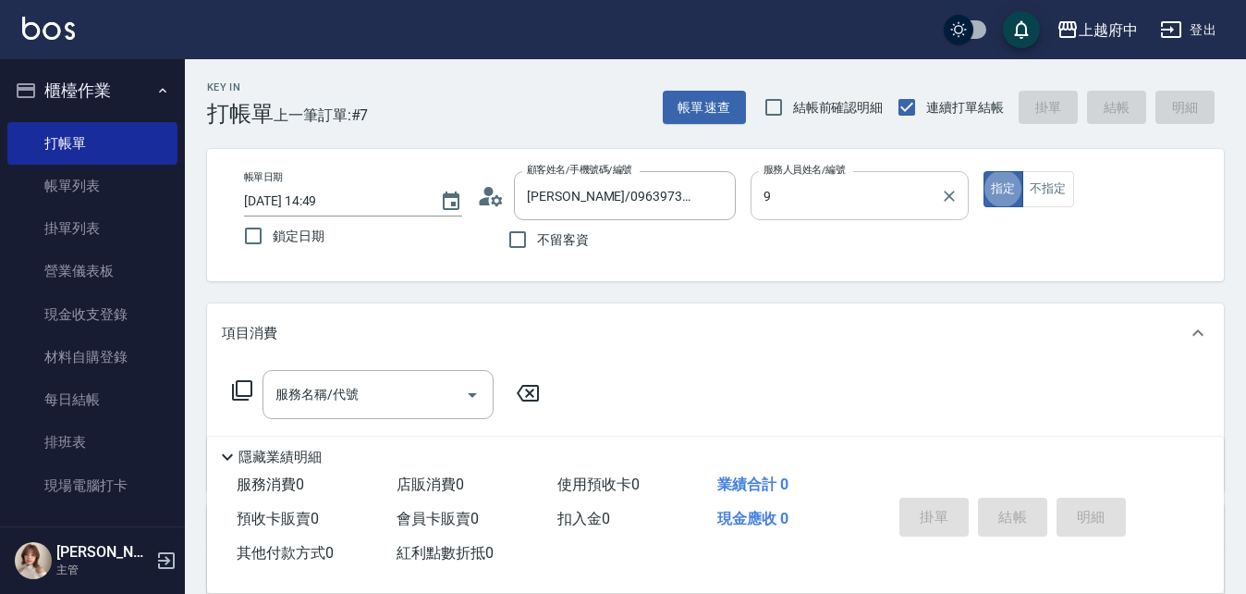
type input "[PERSON_NAME]-9"
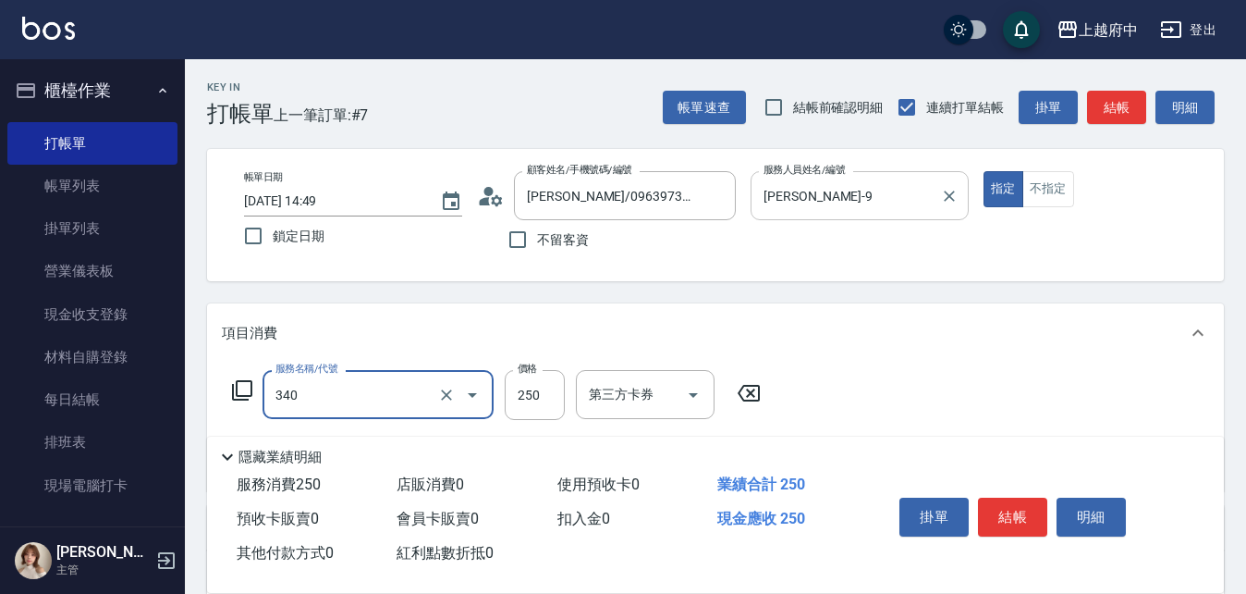
type input "剪髮(340)"
type input "500"
click at [897, 369] on div "服務名稱/代號 剪髮(340) 服務名稱/代號 價格 500 價格 第三方卡券 第三方卡券" at bounding box center [715, 426] width 1017 height 129
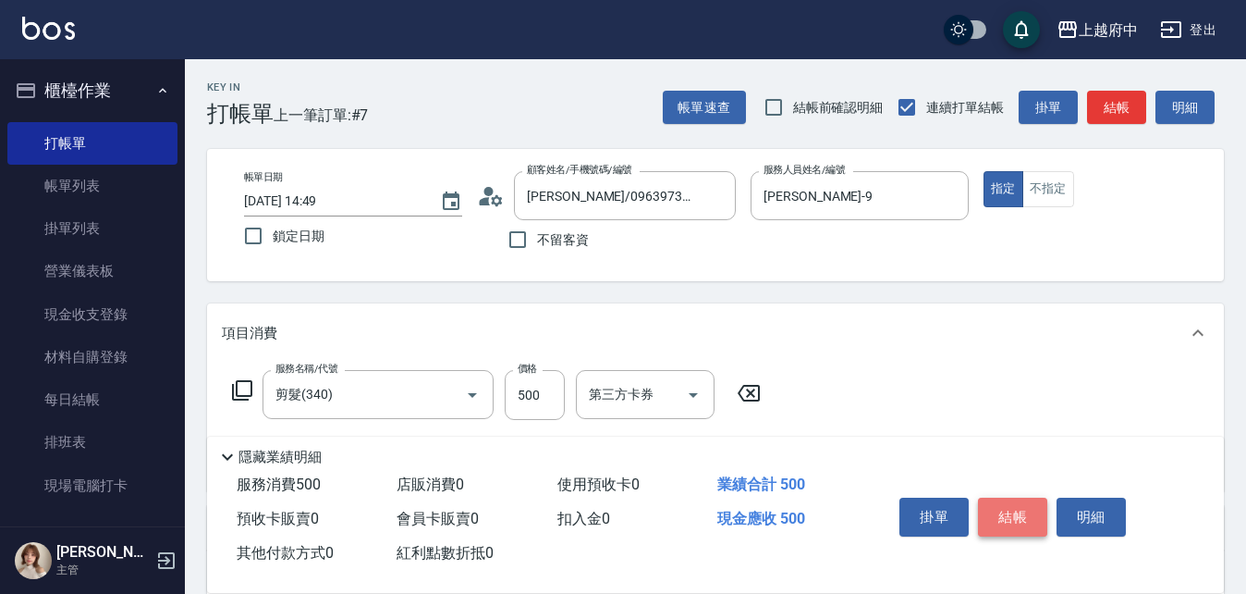
click at [1012, 500] on button "結帳" at bounding box center [1012, 516] width 69 height 39
